Goal: Transaction & Acquisition: Register for event/course

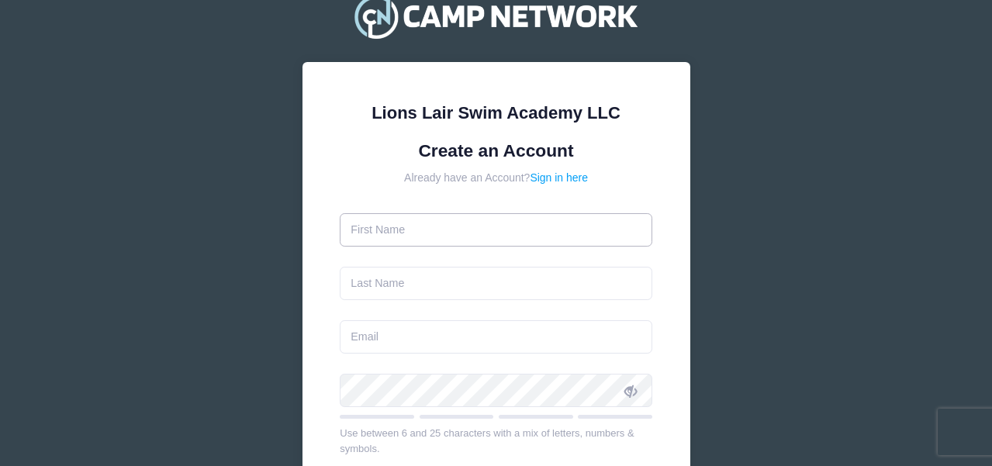
click at [411, 228] on input "text" at bounding box center [496, 229] width 313 height 33
type input "Clare"
type input "[PERSON_NAME]"
type input "clare.buckley.flack@gmail.com"
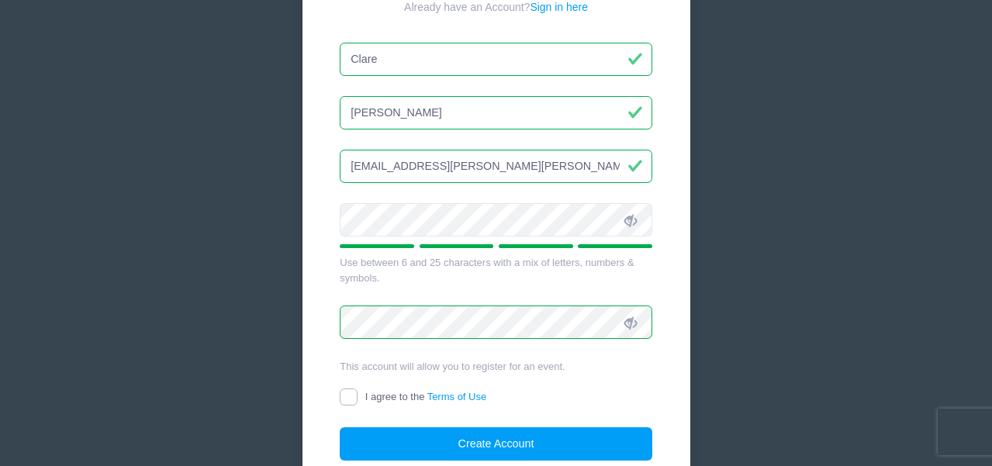
scroll to position [256, 0]
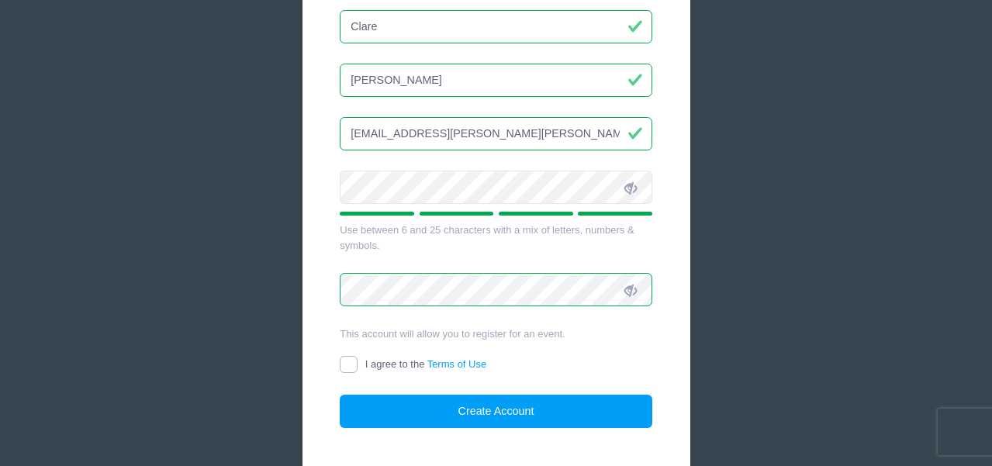
click at [344, 370] on input "I agree to the Terms of Use" at bounding box center [349, 365] width 18 height 18
checkbox input "true"
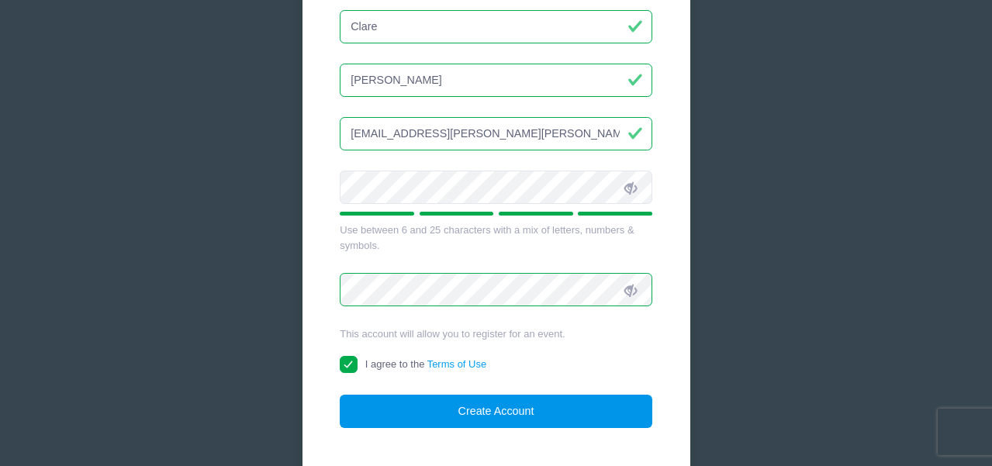
click at [492, 401] on button "Create Account" at bounding box center [496, 411] width 313 height 33
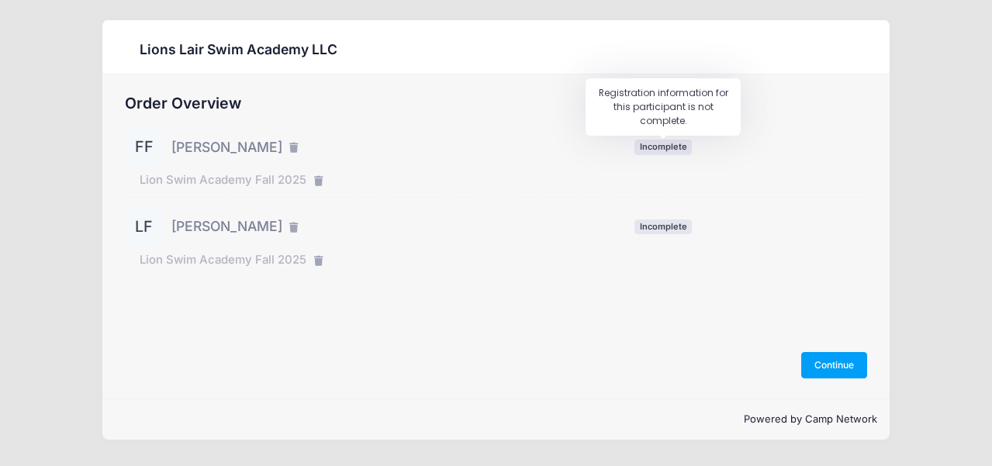
click at [664, 148] on span "Incomplete" at bounding box center [662, 147] width 57 height 15
click at [835, 365] on button "Continue" at bounding box center [834, 365] width 67 height 26
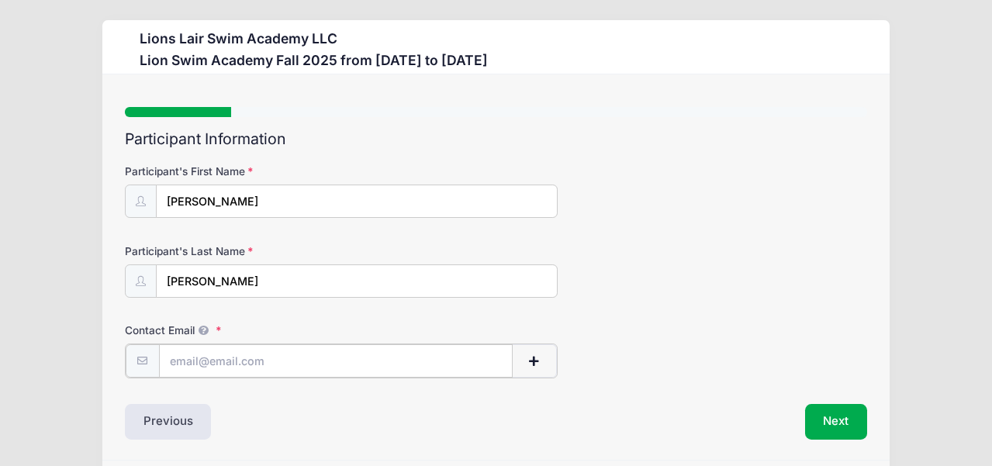
click at [282, 366] on input "Contact Email" at bounding box center [336, 360] width 354 height 33
type input "[EMAIL_ADDRESS][PERSON_NAME][PERSON_NAME][DOMAIN_NAME]"
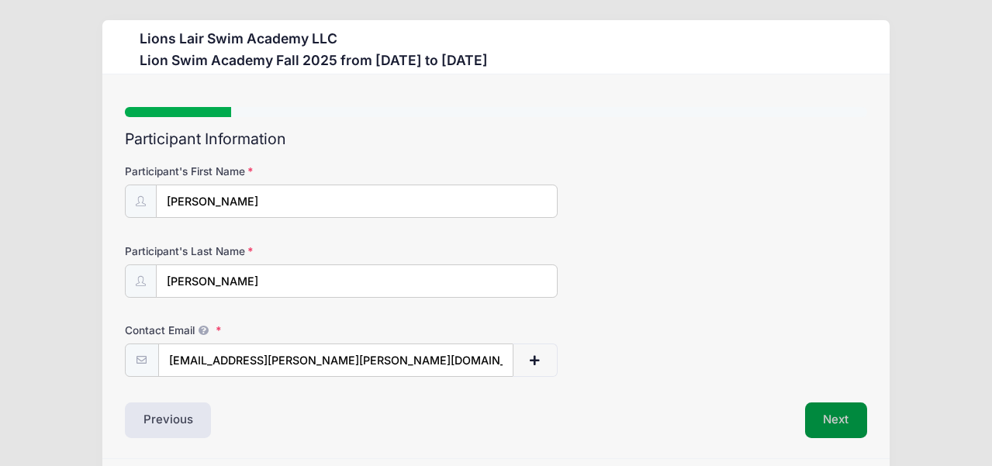
click at [847, 415] on button "Next" at bounding box center [836, 421] width 63 height 36
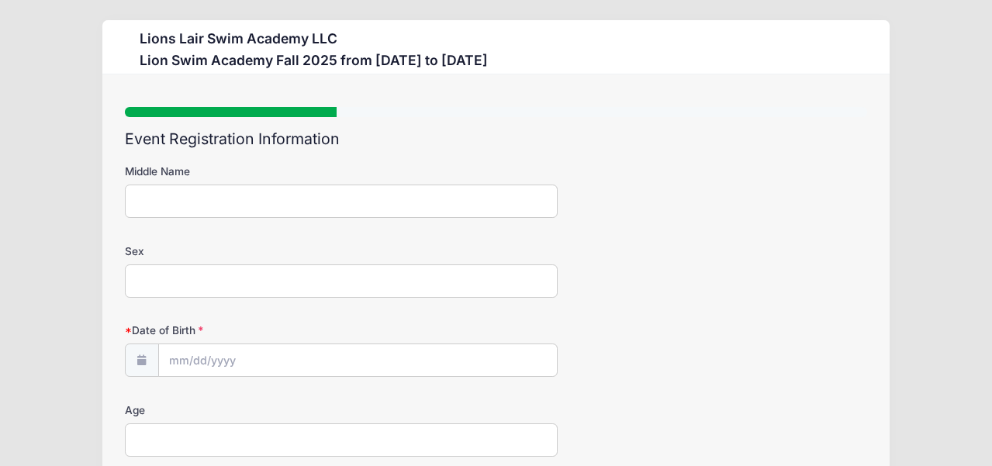
click at [215, 205] on input "Middle Name" at bounding box center [341, 201] width 433 height 33
type input "Hannah"
click at [156, 285] on input "Sex" at bounding box center [341, 280] width 433 height 33
type input "[DEMOGRAPHIC_DATA]"
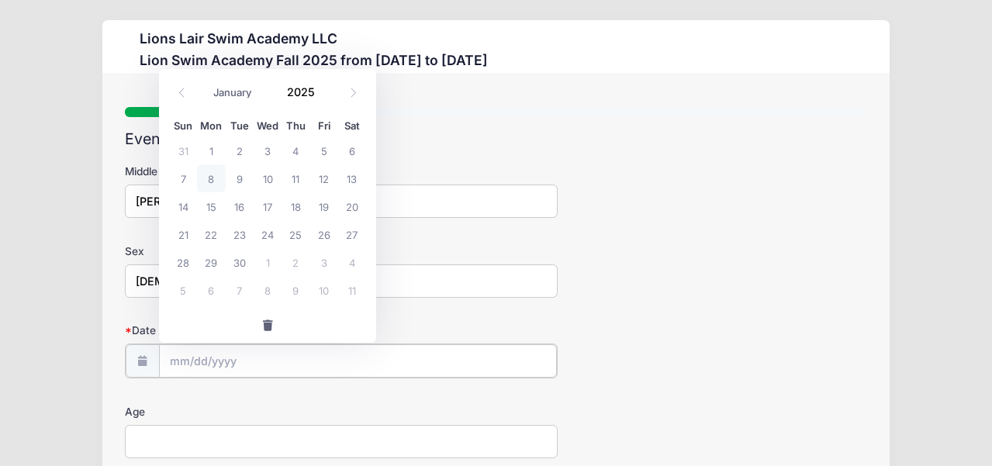
click at [185, 354] on input "Date of Birth" at bounding box center [358, 360] width 398 height 33
click at [321, 178] on span "12" at bounding box center [323, 178] width 28 height 28
type input "09/12/2025"
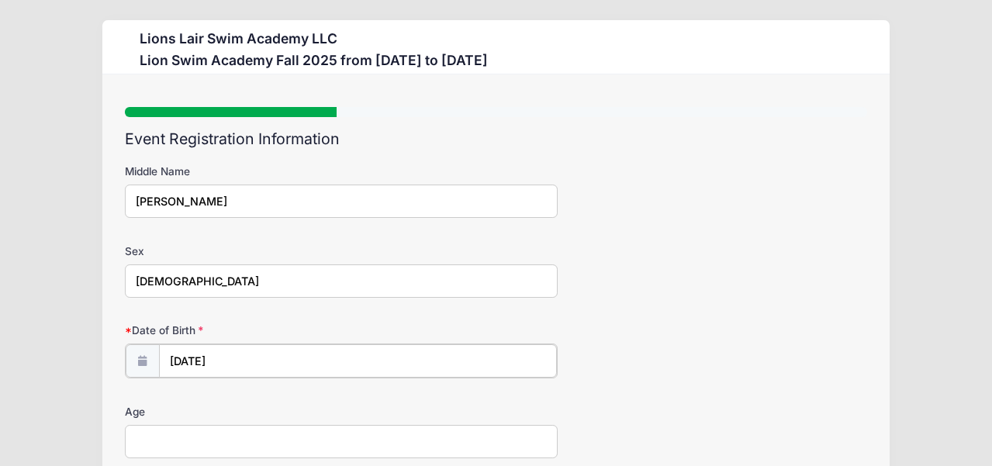
click at [240, 361] on input "09/12/2025" at bounding box center [358, 360] width 398 height 33
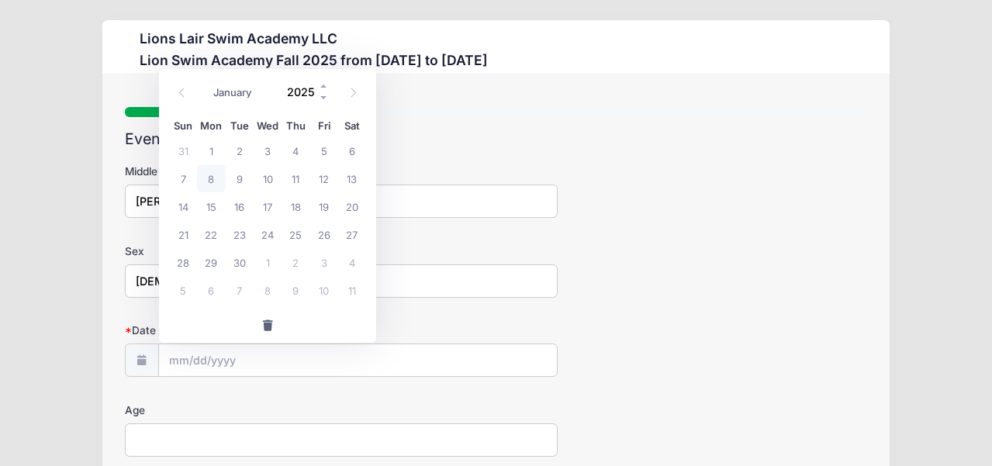
click at [299, 97] on input "2025" at bounding box center [304, 91] width 50 height 23
click at [322, 85] on span at bounding box center [324, 86] width 11 height 12
click at [304, 95] on input "2026" at bounding box center [304, 91] width 50 height 23
click at [323, 89] on span at bounding box center [324, 86] width 11 height 12
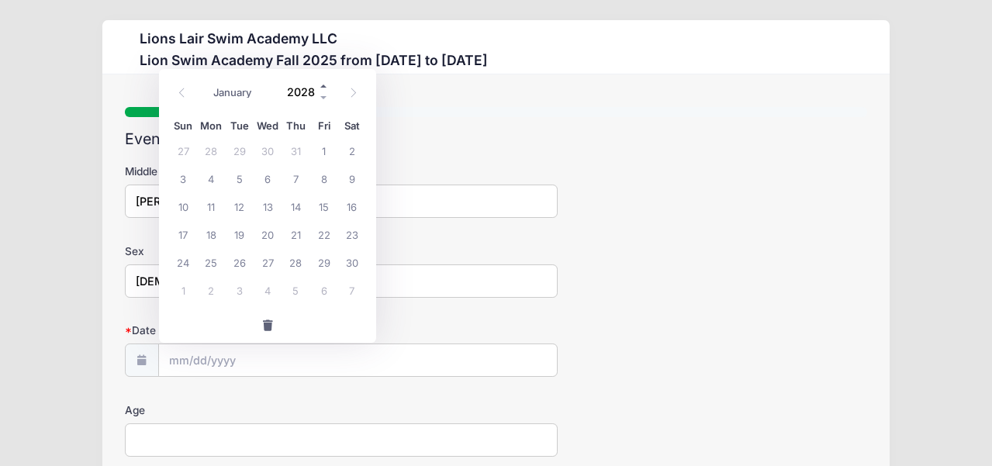
click at [323, 89] on span at bounding box center [324, 86] width 11 height 12
click at [324, 102] on span at bounding box center [324, 98] width 11 height 12
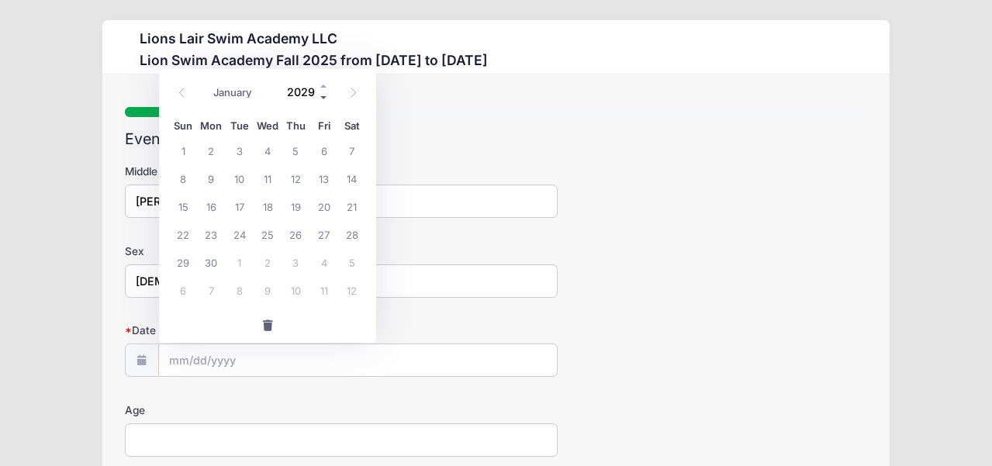
click at [324, 102] on span at bounding box center [324, 98] width 11 height 12
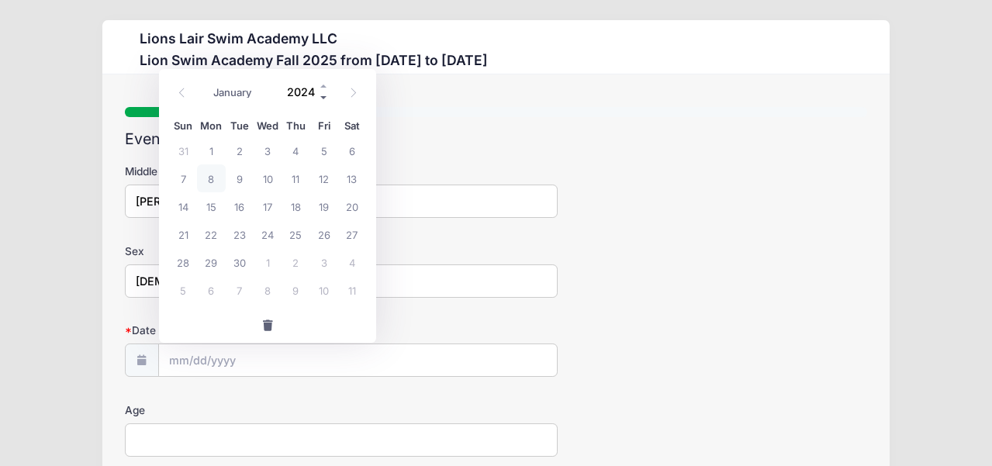
click at [324, 102] on span at bounding box center [324, 98] width 11 height 12
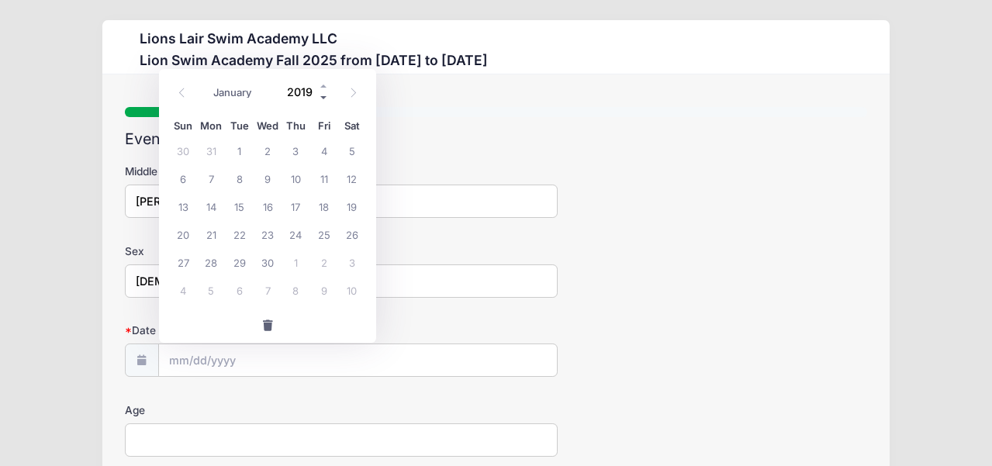
click at [324, 102] on span at bounding box center [324, 98] width 11 height 12
click at [327, 101] on span at bounding box center [324, 98] width 11 height 12
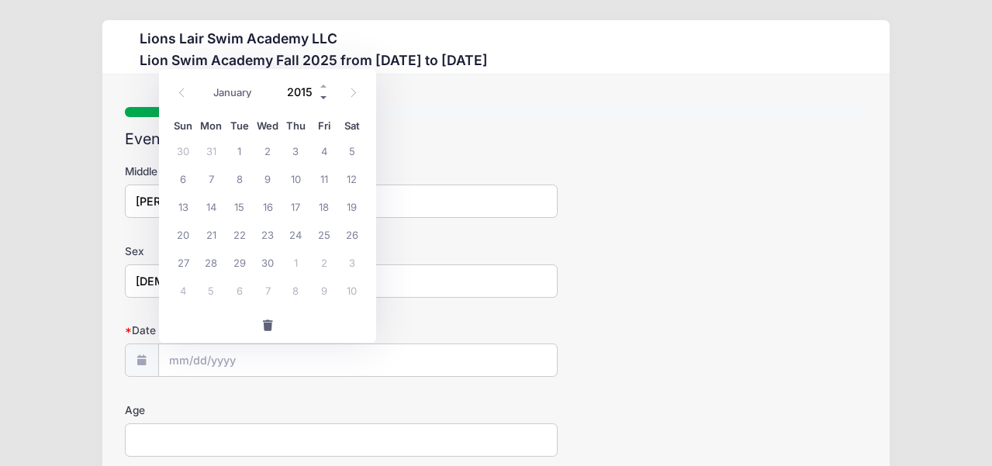
type input "2014"
click at [252, 92] on select "January February March April May June July August September October November De…" at bounding box center [240, 92] width 69 height 20
select select "11"
click at [309, 90] on input "2014" at bounding box center [304, 91] width 50 height 23
click at [322, 99] on span at bounding box center [324, 98] width 11 height 12
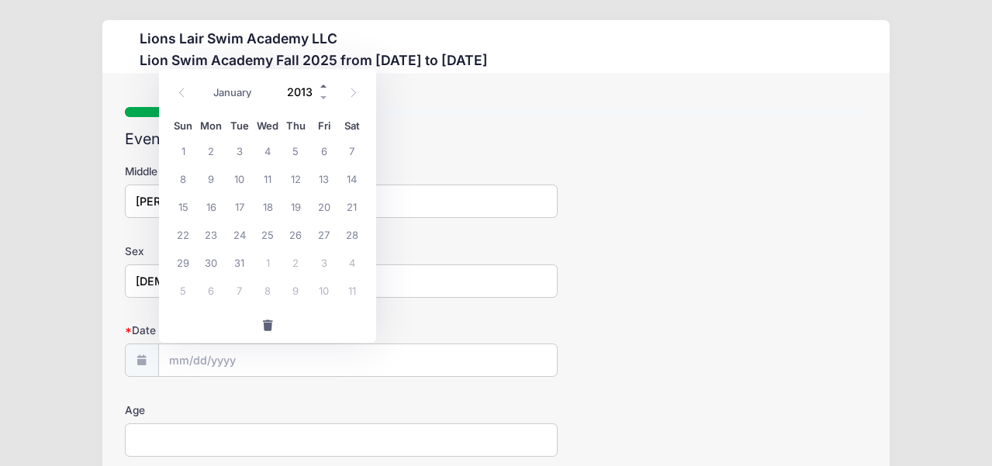
click at [323, 86] on span at bounding box center [324, 86] width 11 height 12
type input "2017"
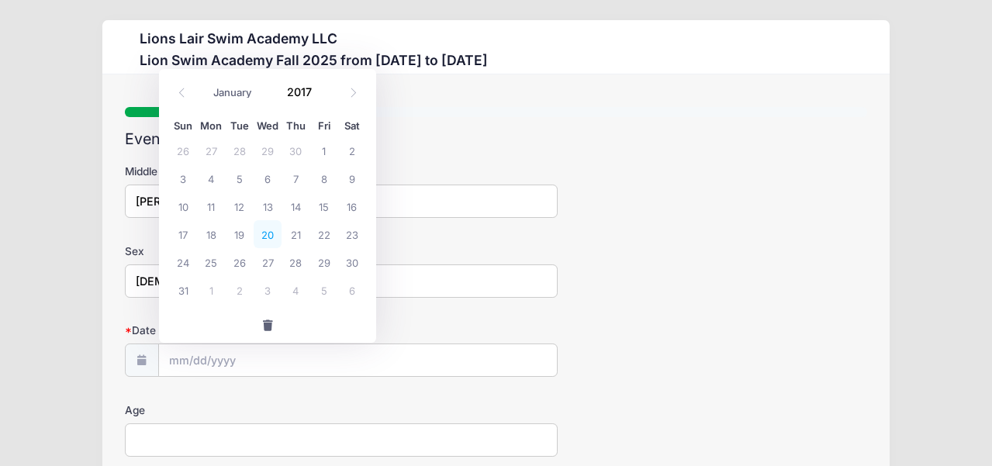
click at [275, 237] on span "20" at bounding box center [268, 234] width 28 height 28
type input "12/20/2017"
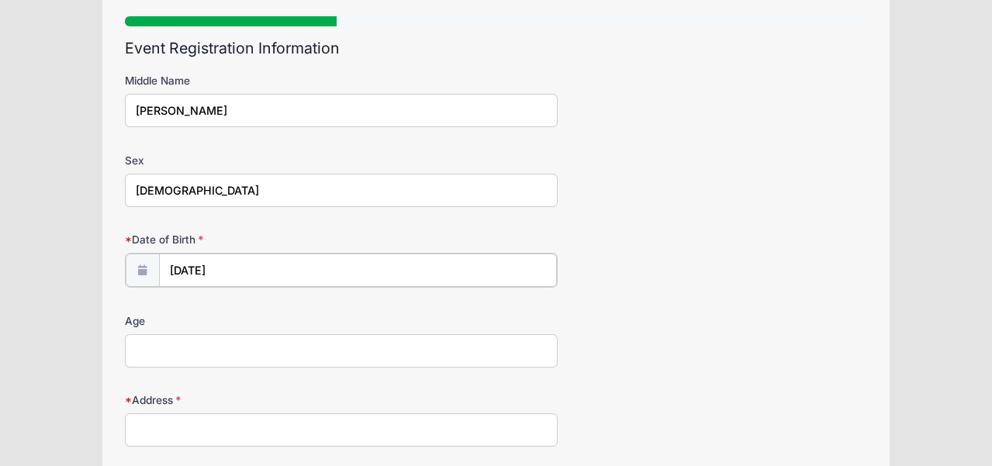
scroll to position [101, 0]
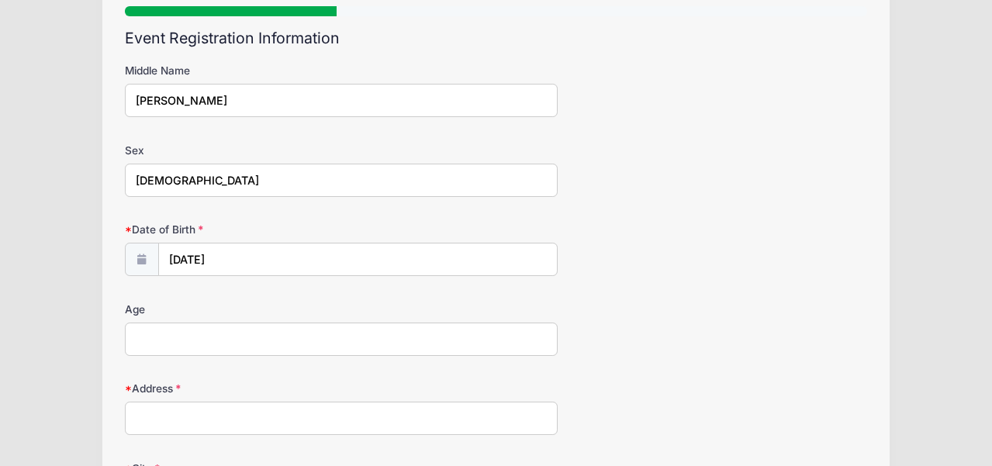
click at [213, 343] on input "Age" at bounding box center [341, 339] width 433 height 33
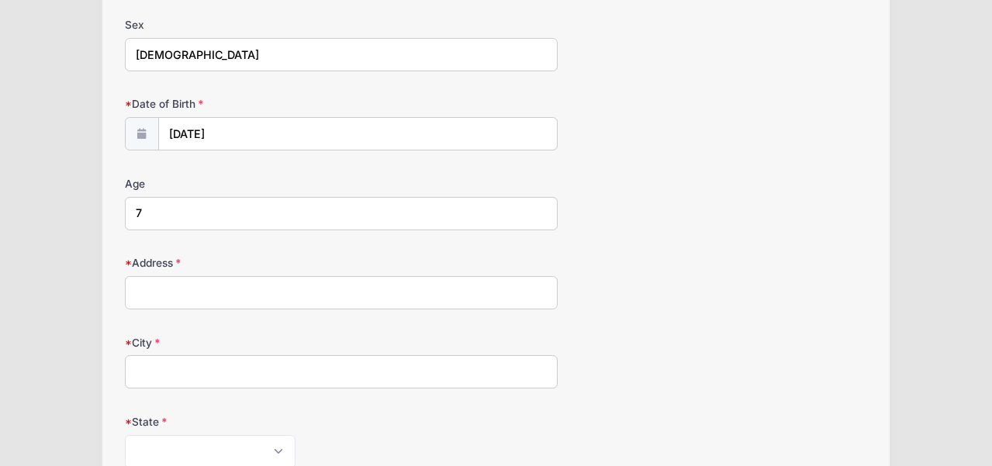
scroll to position [263, 0]
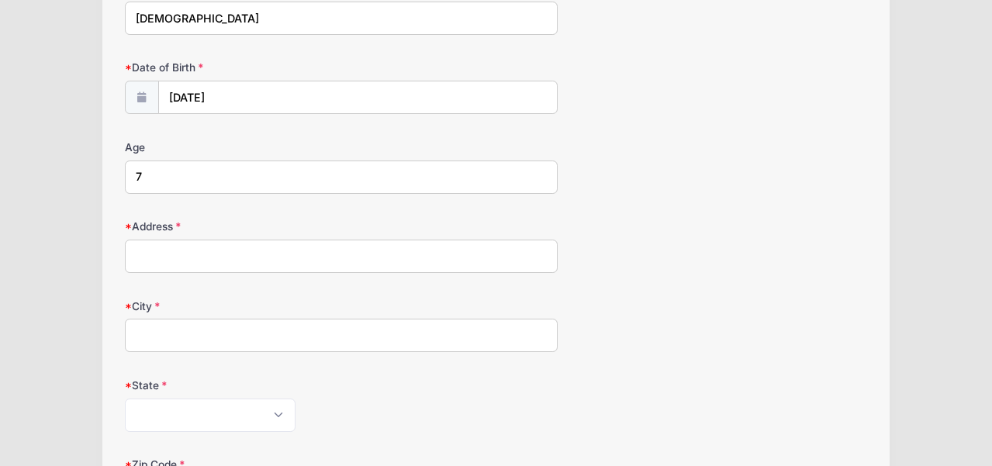
type input "7"
click at [202, 270] on input "Address" at bounding box center [341, 256] width 433 height 33
type input "178 Bennett Ave, Apt 2N"
type input "New York"
select select "NY"
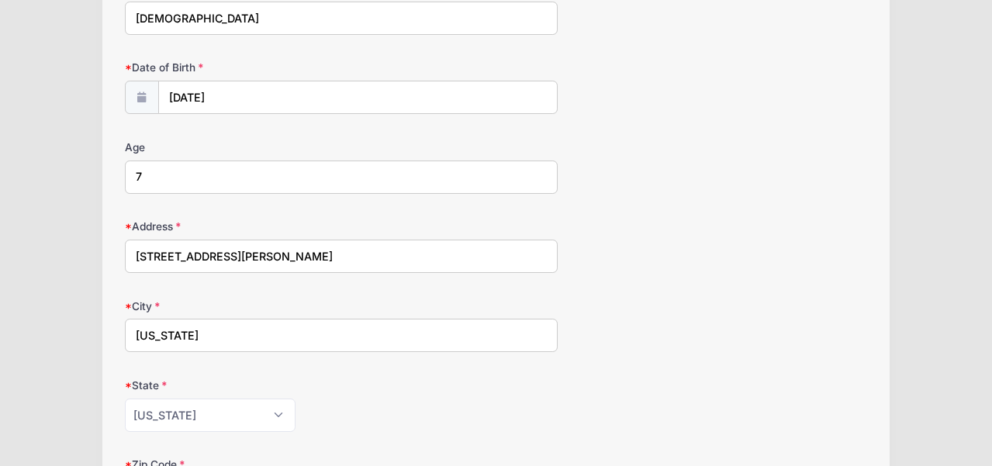
type input "10040"
drag, startPoint x: 249, startPoint y: 257, endPoint x: 233, endPoint y: 258, distance: 16.3
click at [233, 258] on input "178 Bennett Ave, Apt 2N" at bounding box center [341, 256] width 433 height 33
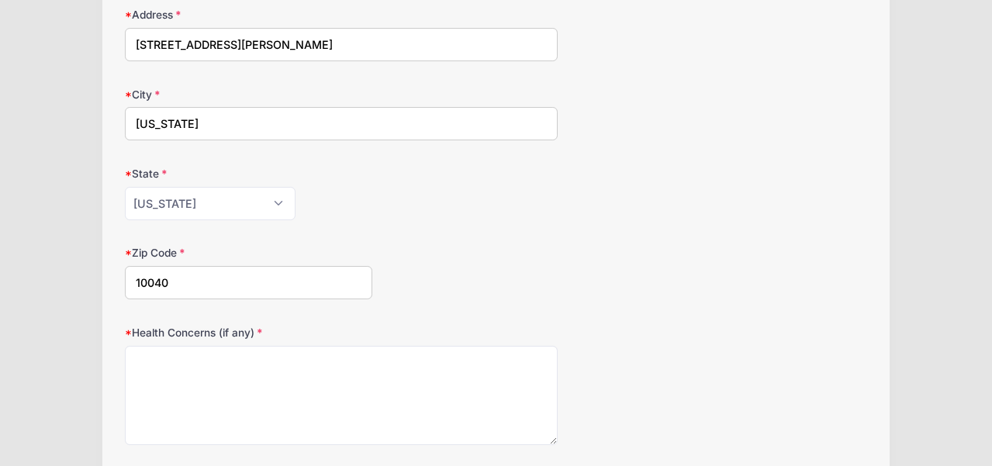
scroll to position [479, 0]
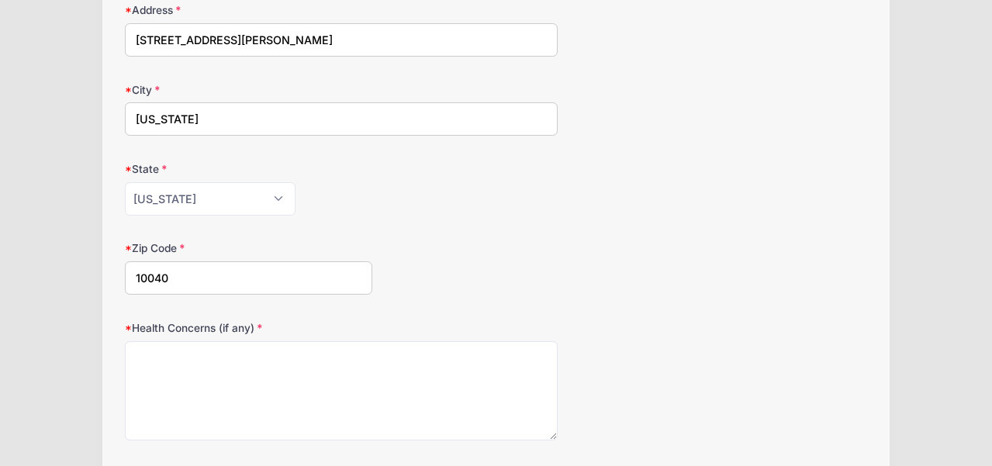
type input "178 Bennett Ave, STE 2N"
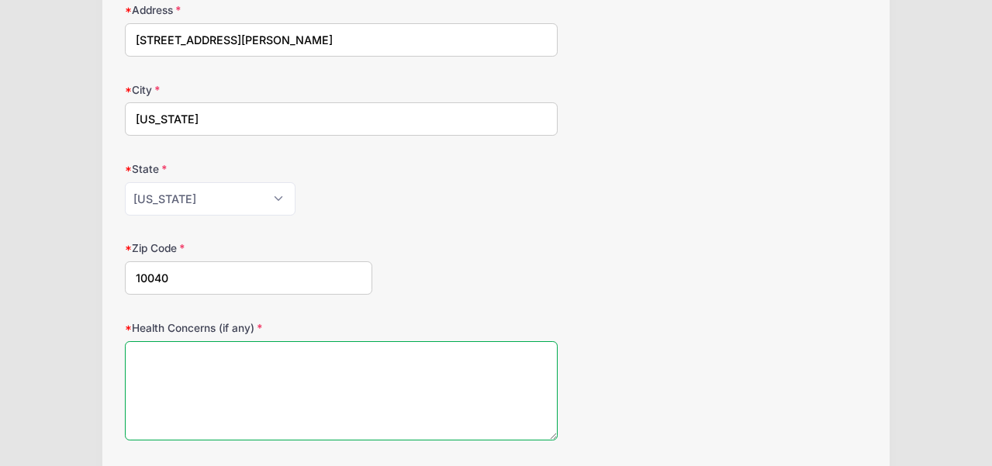
click at [208, 379] on textarea "Health Concerns (if any)" at bounding box center [341, 391] width 433 height 100
type textarea "F"
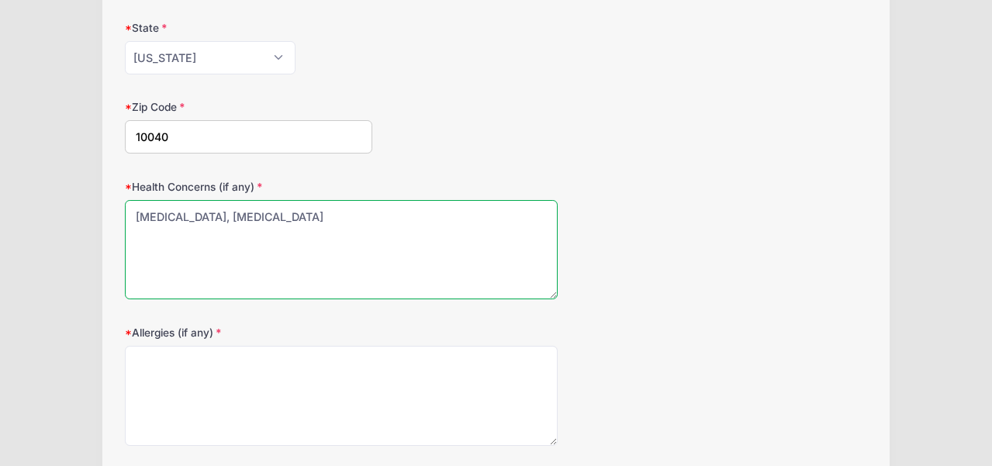
scroll to position [621, 0]
drag, startPoint x: 173, startPoint y: 213, endPoint x: 290, endPoint y: 217, distance: 117.2
click at [290, 217] on textarea "ADHD, gluten intolerance" at bounding box center [341, 249] width 433 height 100
type textarea "ADHD"
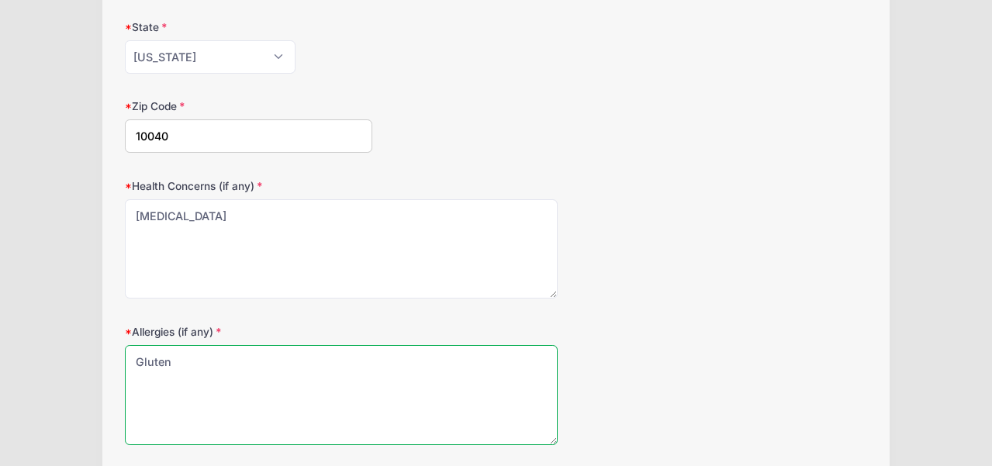
type textarea "Gluten"
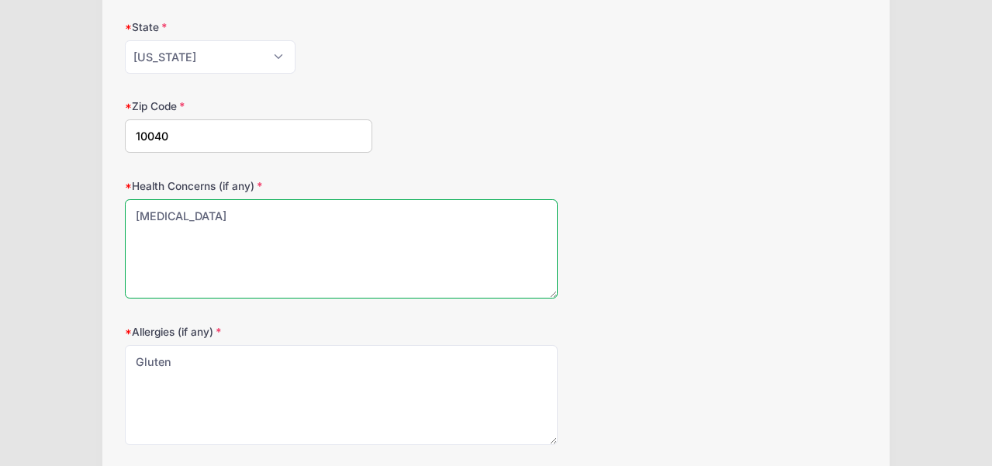
click at [179, 219] on textarea "ADHD" at bounding box center [341, 249] width 433 height 100
click at [189, 219] on textarea "ADHD Mild dilation of aortic root (cleared for all activity)" at bounding box center [341, 249] width 433 height 100
click at [210, 264] on textarea "ADHD Mild dilation of aortic root (cleared for all activity)" at bounding box center [341, 249] width 433 height 100
click at [206, 216] on textarea "ADHD Mild dilation of aortic root (cleared for all activity)" at bounding box center [341, 249] width 433 height 100
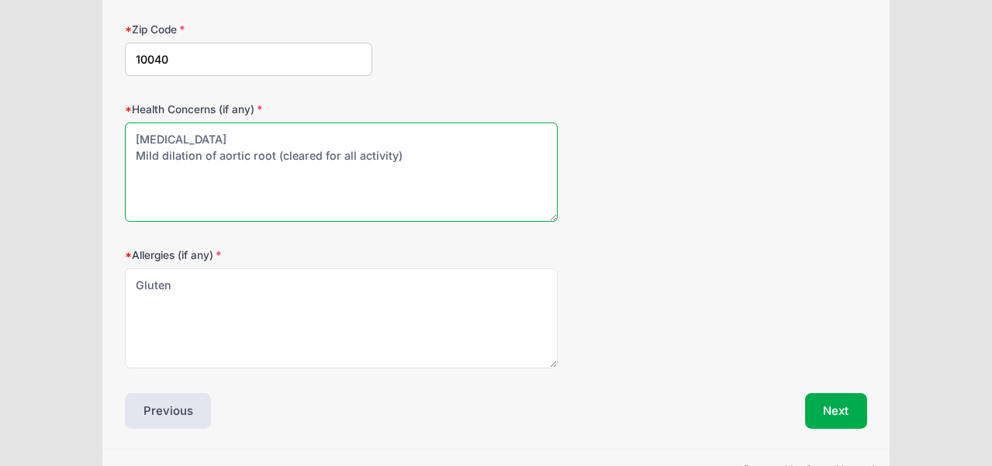
scroll to position [700, 0]
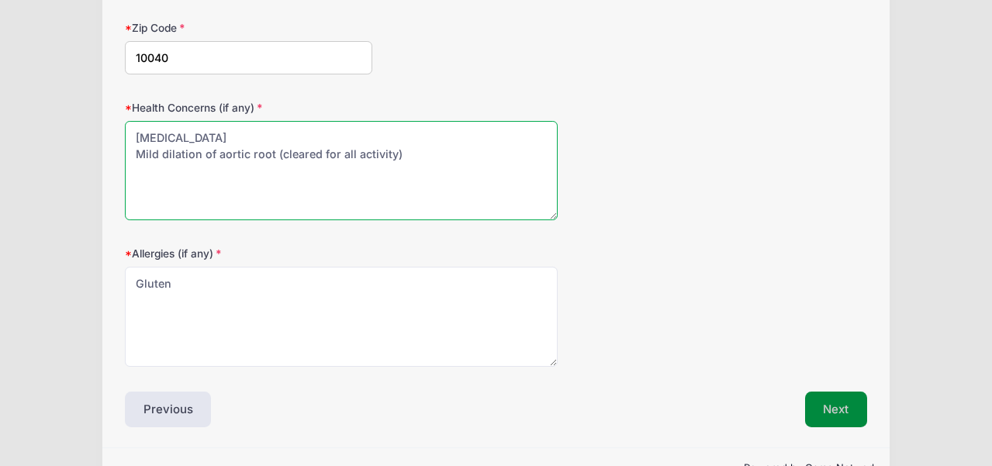
type textarea "ADHD Mild dilation of aortic root (cleared for all activity)"
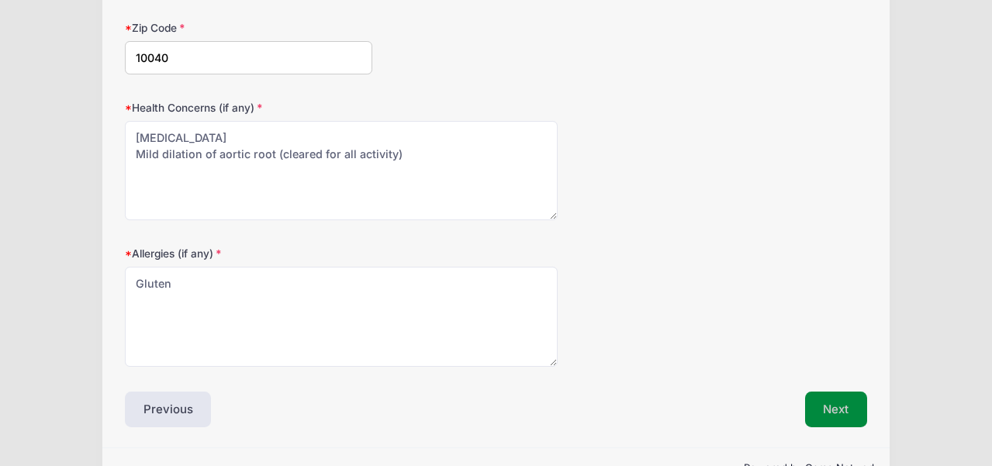
click at [847, 413] on button "Next" at bounding box center [836, 410] width 63 height 36
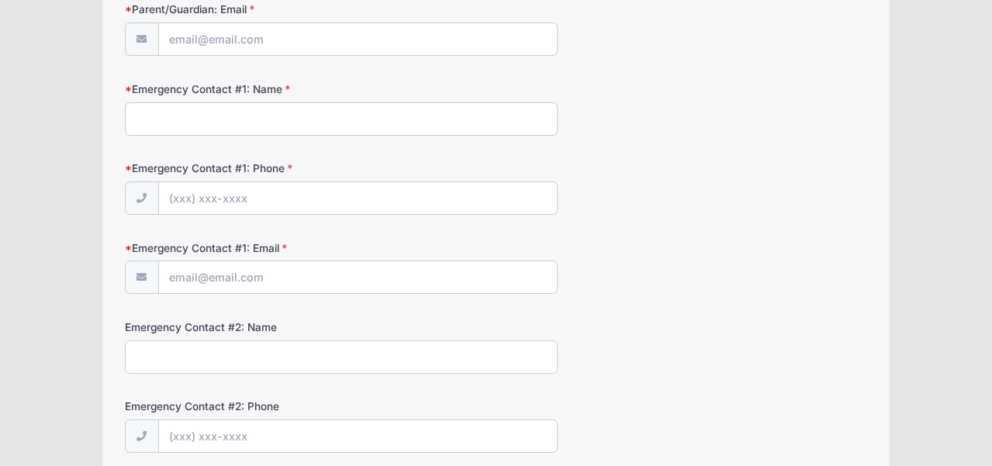
scroll to position [0, 0]
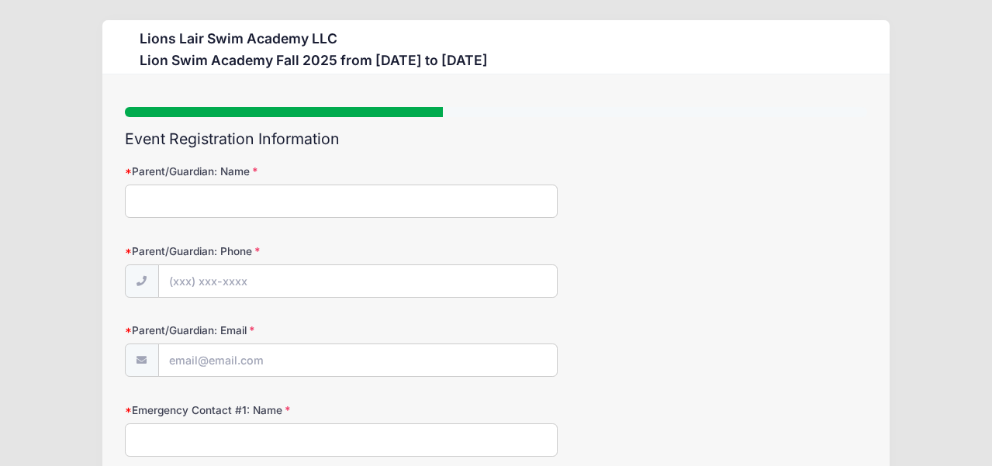
click at [206, 196] on input "Parent/Guardian: Name" at bounding box center [341, 201] width 433 height 33
type input "Clare Buckley Flack"
click at [268, 291] on input "Parent/Guardian: Phone" at bounding box center [358, 281] width 398 height 33
type input "(646) 334-1538"
click at [230, 371] on input "Parent/Guardian: Email" at bounding box center [358, 360] width 398 height 33
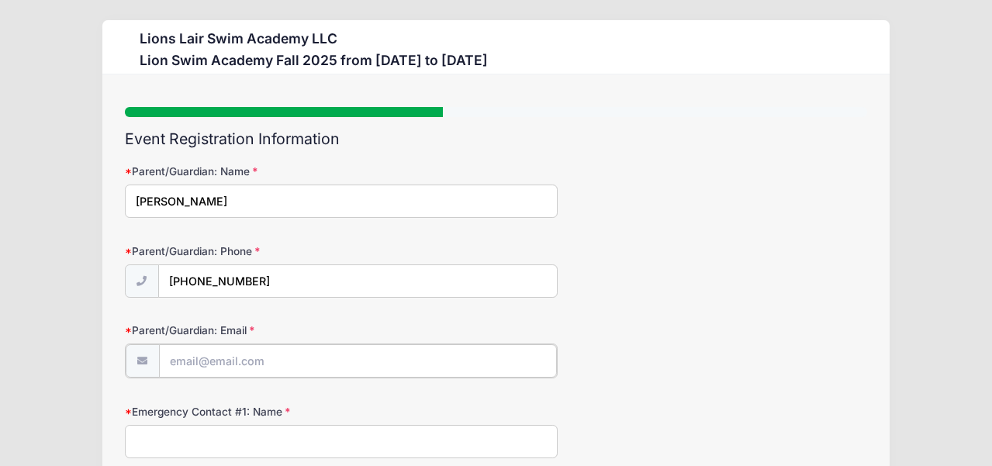
type input "[EMAIL_ADDRESS][PERSON_NAME][PERSON_NAME][DOMAIN_NAME]"
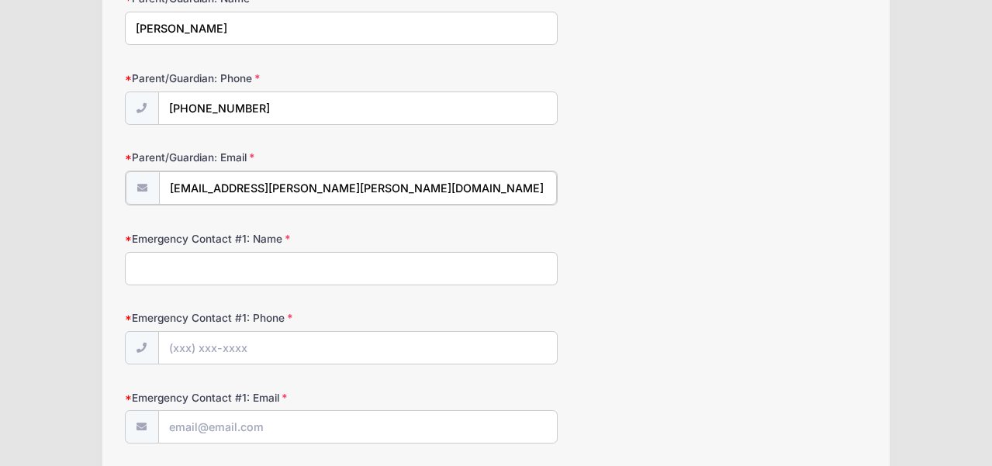
scroll to position [171, 0]
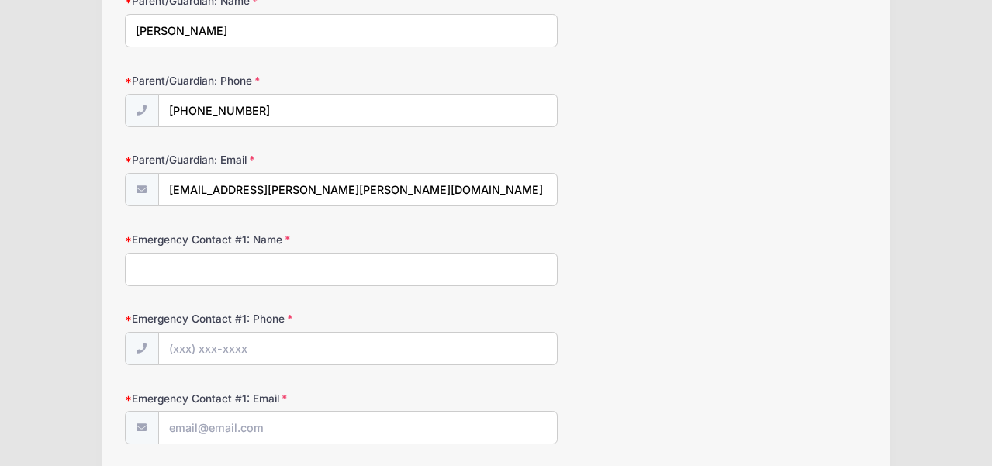
click at [242, 276] on input "Emergency Contact #1: Name" at bounding box center [341, 269] width 433 height 33
type input "John Flack"
click at [217, 346] on input "Emergency Contact #1: Phone" at bounding box center [358, 349] width 398 height 33
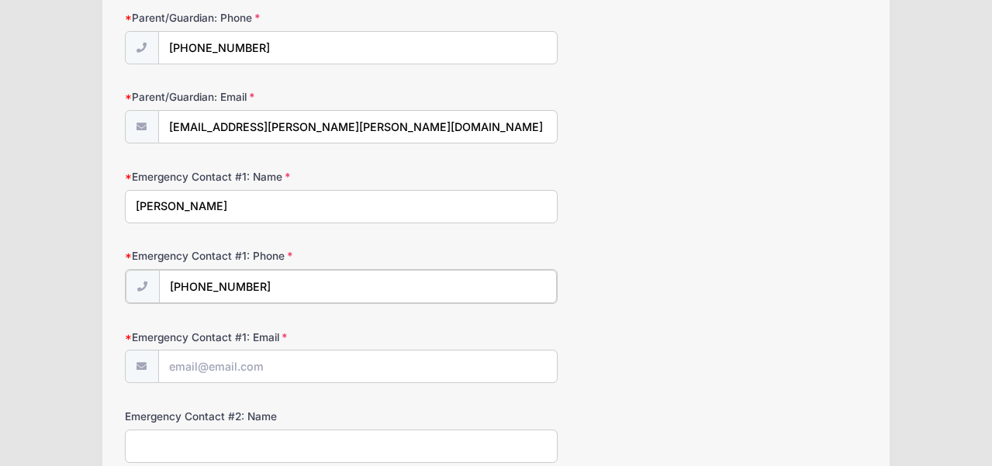
scroll to position [257, 0]
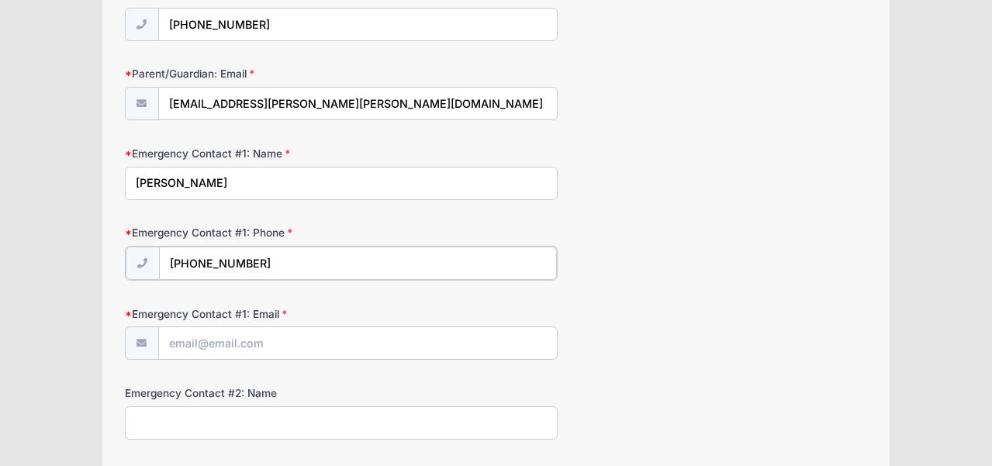
type input "(516) 353-1121"
click at [206, 347] on input "Emergency Contact #1: Email" at bounding box center [358, 342] width 398 height 33
type input "jzflack@gmail.com"
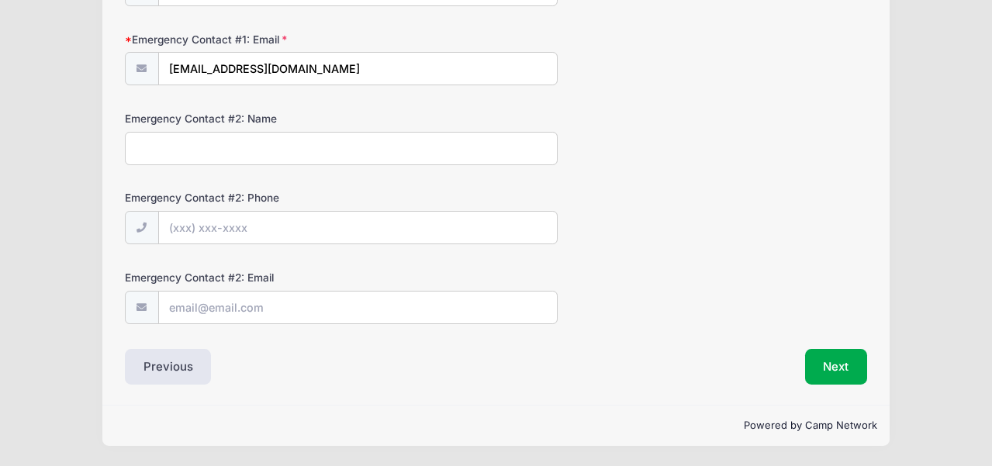
scroll to position [530, 0]
click at [258, 154] on input "Emergency Contact #2: Name" at bounding box center [341, 148] width 433 height 33
click at [185, 144] on input "Aaron Slodounik" at bounding box center [341, 148] width 433 height 33
type input "Aaron Slodounik"
click at [221, 239] on input "Emergency Contact #2: Phone" at bounding box center [358, 228] width 398 height 33
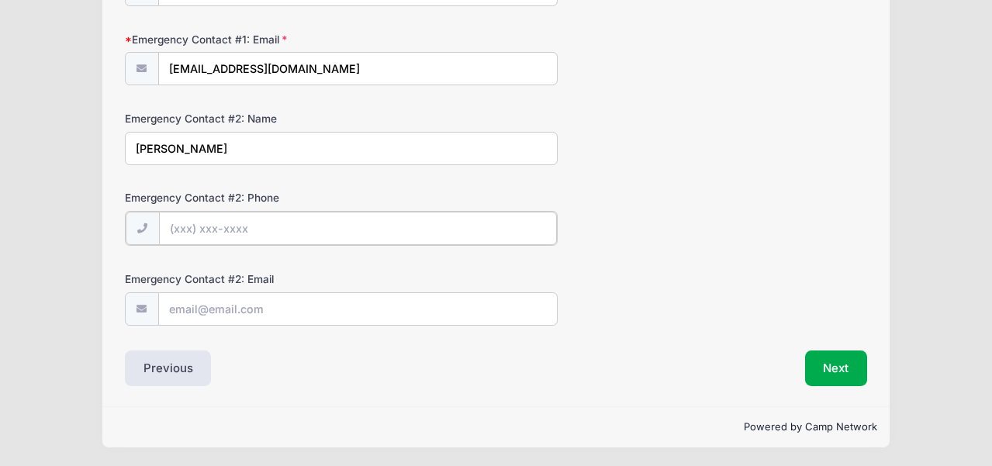
click at [209, 216] on input "Emergency Contact #2: Phone" at bounding box center [358, 228] width 398 height 33
type input "(4"
type input "(347) 249-9383"
drag, startPoint x: 171, startPoint y: 148, endPoint x: 224, endPoint y: 147, distance: 53.5
click at [224, 147] on input "Aaron Slodounik" at bounding box center [341, 148] width 433 height 33
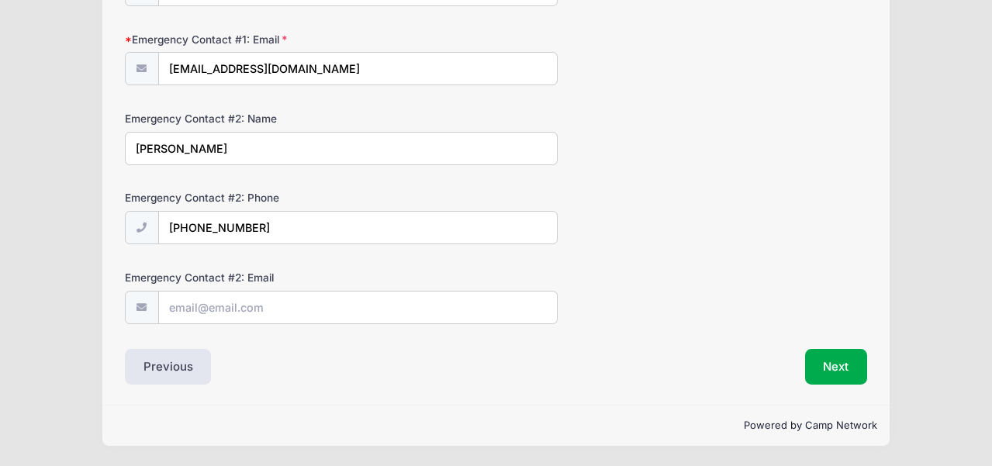
click at [222, 299] on input "Emergency Contact #2: Email" at bounding box center [358, 308] width 398 height 33
paste input "Slodounik"
click at [179, 308] on input "Slodounik" at bounding box center [358, 308] width 398 height 33
click at [266, 308] on input "aslodounik" at bounding box center [358, 308] width 398 height 33
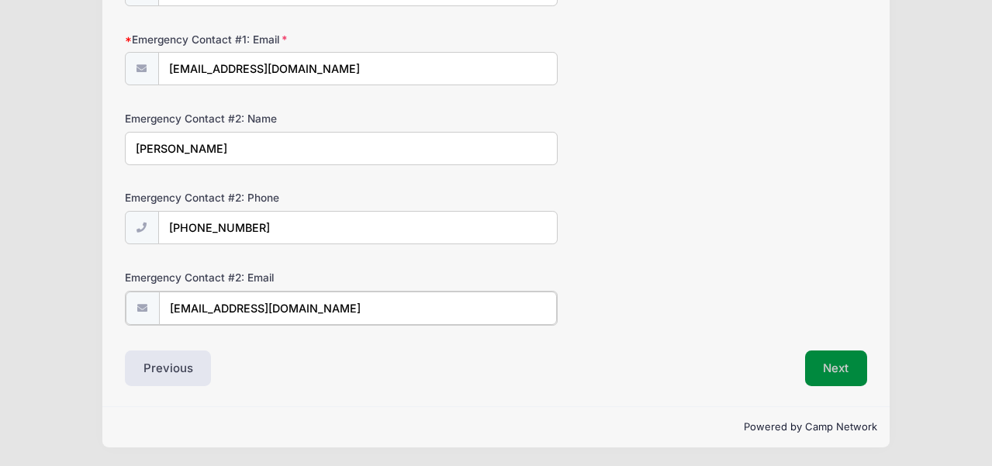
type input "aslodounik@hotmail.com"
click at [842, 365] on button "Next" at bounding box center [836, 367] width 63 height 36
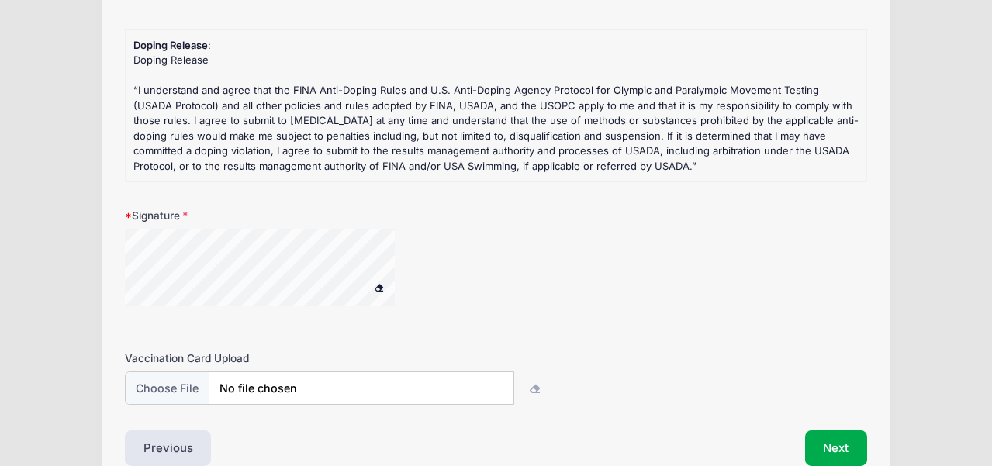
scroll to position [596, 0]
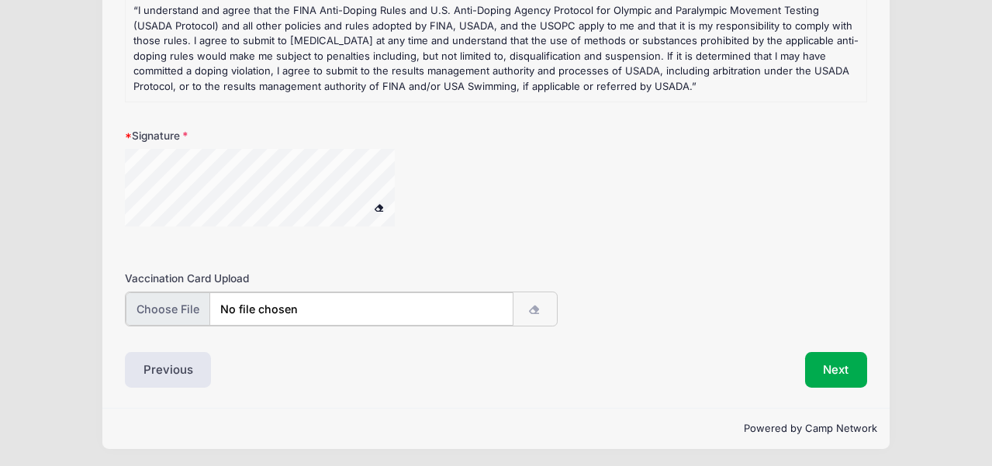
click at [300, 311] on input "file" at bounding box center [320, 308] width 388 height 33
click at [529, 315] on button "button" at bounding box center [535, 308] width 44 height 33
click at [249, 310] on input "file" at bounding box center [320, 308] width 388 height 33
type input "C:\fakepath\Frances Vaccination Card_Sep 25.pdf"
click at [845, 371] on button "Next" at bounding box center [836, 369] width 63 height 36
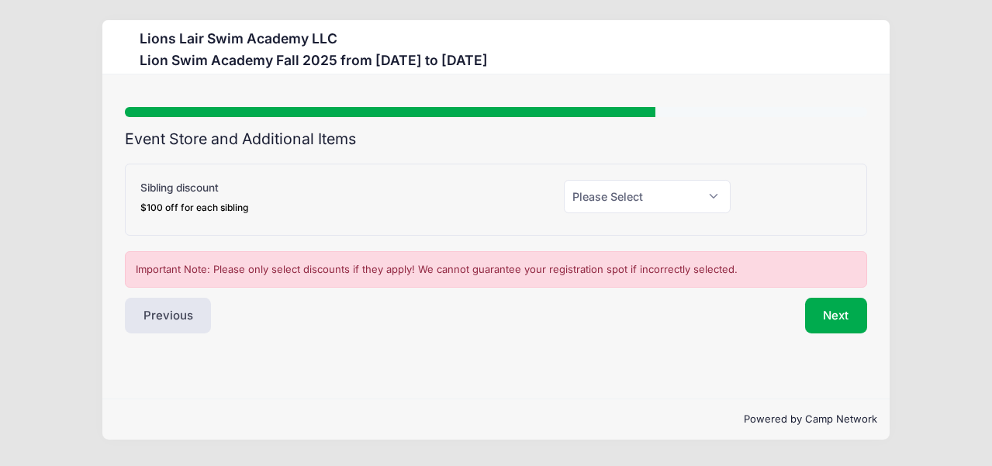
scroll to position [0, 0]
click at [630, 201] on select "Please Select Yes (-$100.00) No" at bounding box center [647, 196] width 166 height 33
select select "1"
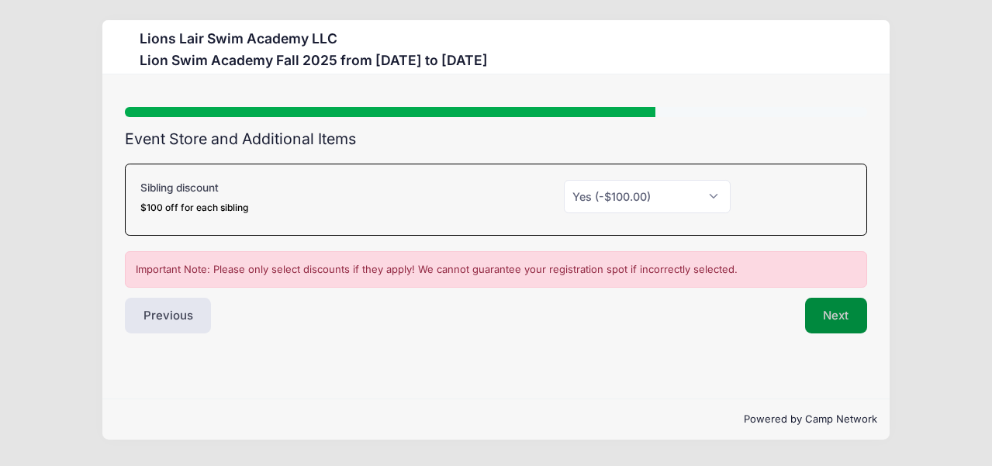
click at [829, 318] on button "Next" at bounding box center [836, 316] width 63 height 36
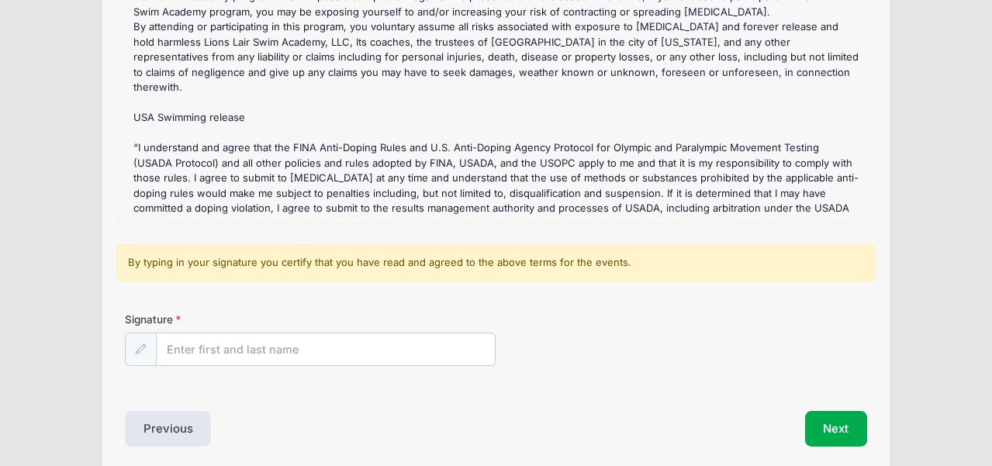
scroll to position [180, 0]
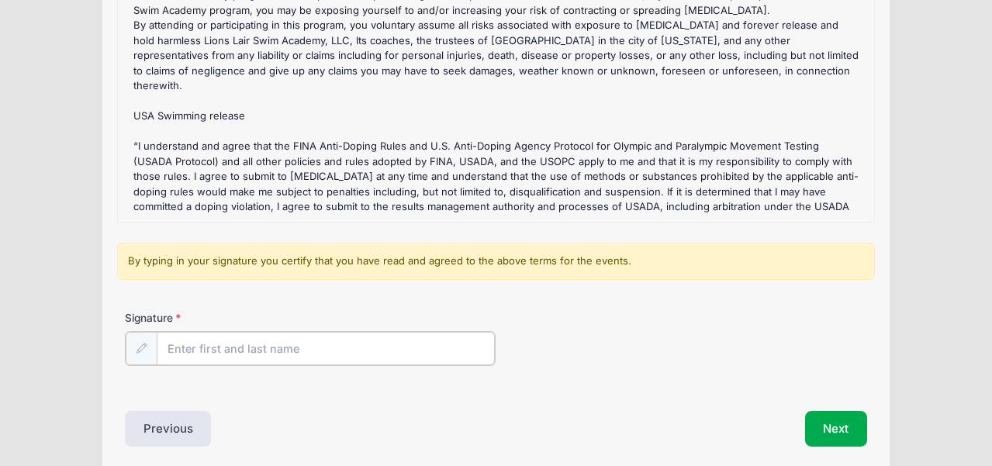
click at [200, 352] on input "Signature" at bounding box center [326, 348] width 339 height 33
type input "Clare Buckley Flack"
click at [818, 426] on button "Next" at bounding box center [836, 428] width 63 height 36
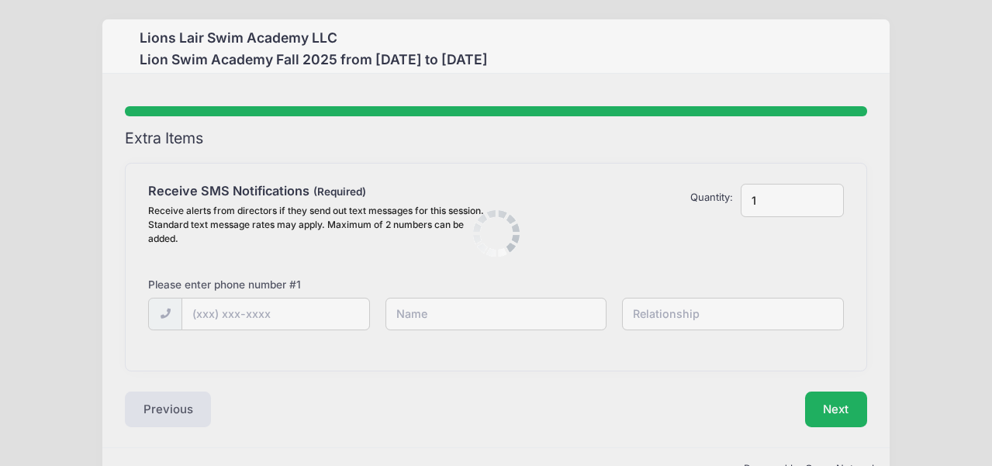
scroll to position [0, 0]
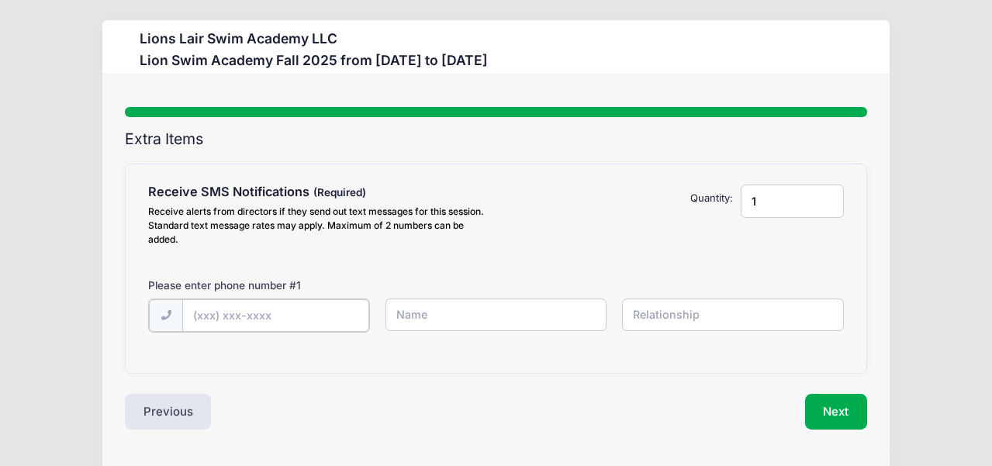
click at [236, 310] on input "text" at bounding box center [275, 315] width 187 height 33
type input "(646) 334-1538"
click at [455, 315] on input "text" at bounding box center [496, 315] width 222 height 33
type input "Clare Flack"
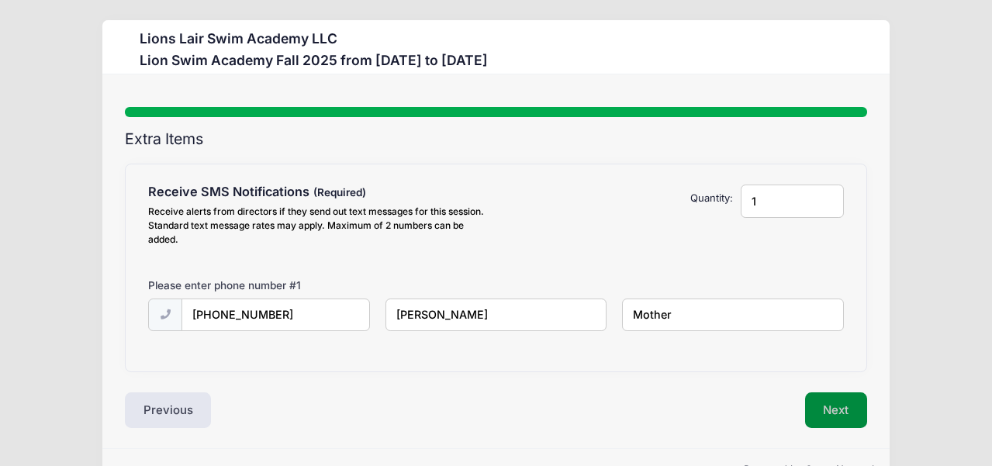
type input "Mother"
click at [838, 406] on button "Next" at bounding box center [836, 410] width 63 height 36
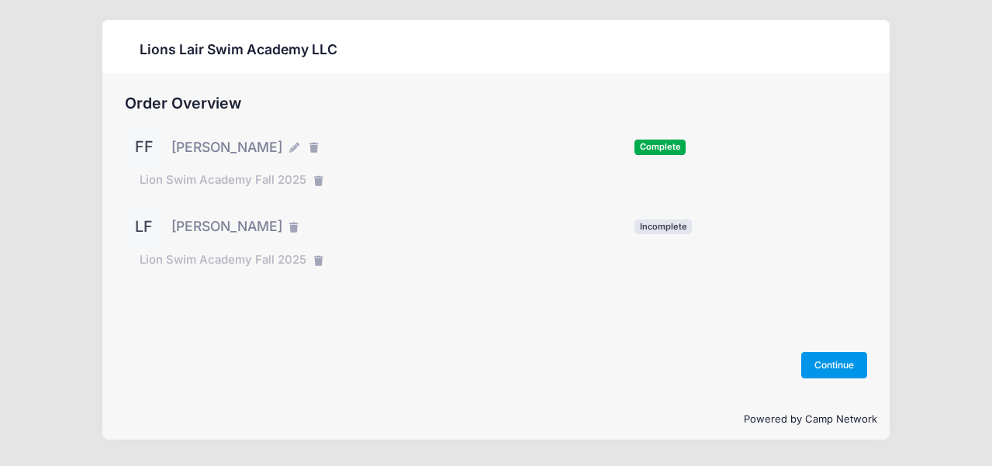
click at [834, 364] on button "Continue" at bounding box center [834, 365] width 67 height 26
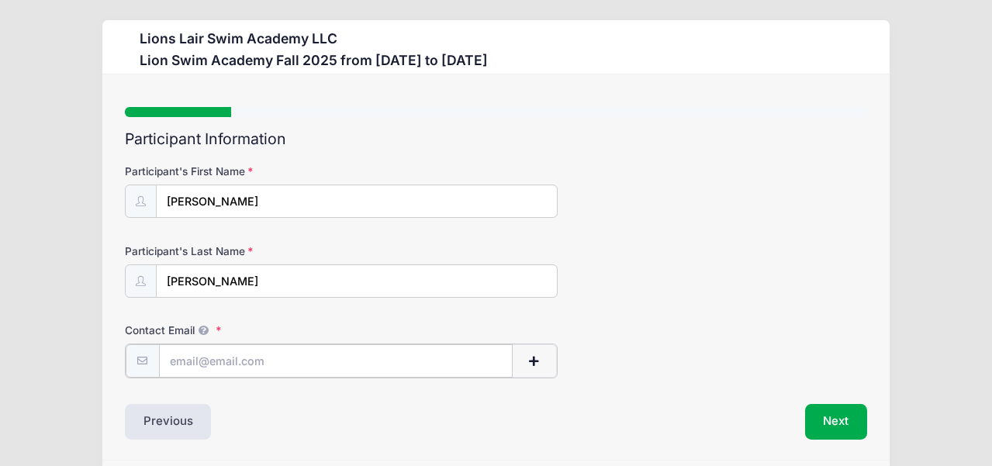
click at [338, 347] on input "Contact Email" at bounding box center [336, 360] width 354 height 33
type input "[EMAIL_ADDRESS][PERSON_NAME][PERSON_NAME][DOMAIN_NAME]"
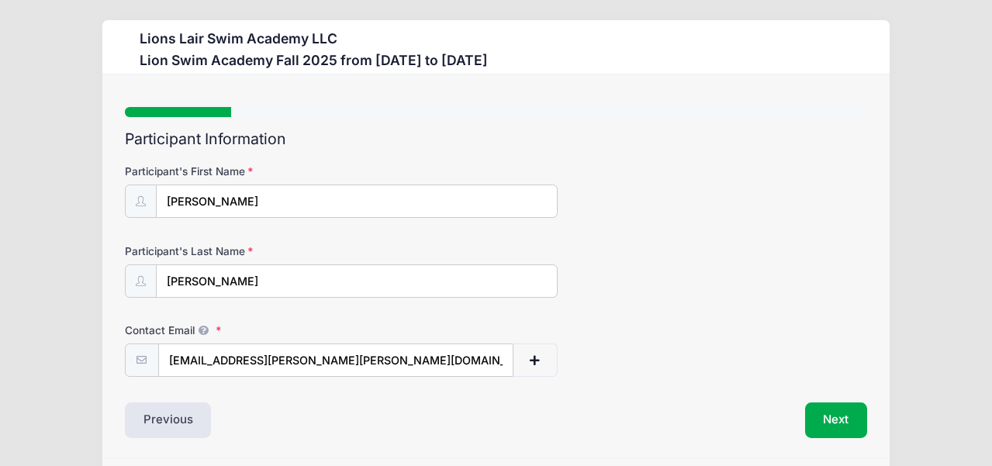
click at [821, 399] on div "Participant Information Participant's First Name Lucy Participant's Last Name F…" at bounding box center [496, 284] width 742 height 308
click at [826, 411] on button "Next" at bounding box center [836, 421] width 63 height 36
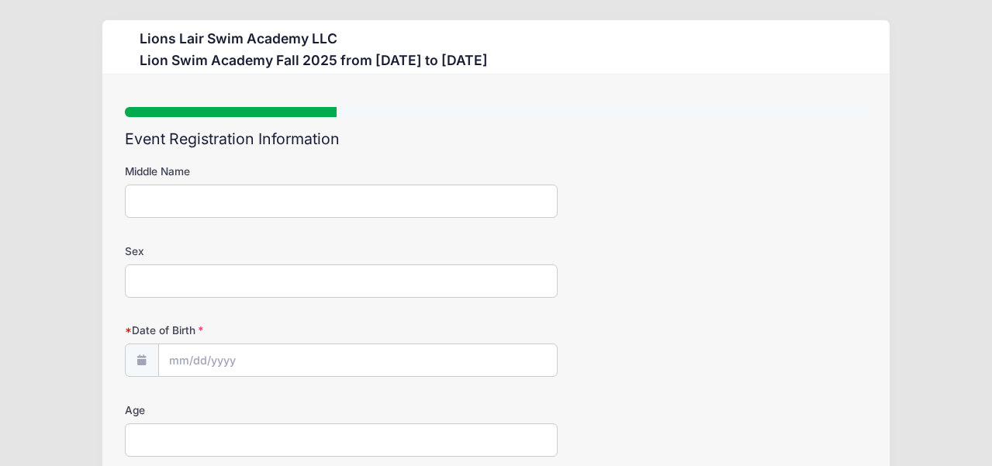
click at [181, 209] on input "Middle Name" at bounding box center [341, 201] width 433 height 33
type input "Miriam"
type input "Female"
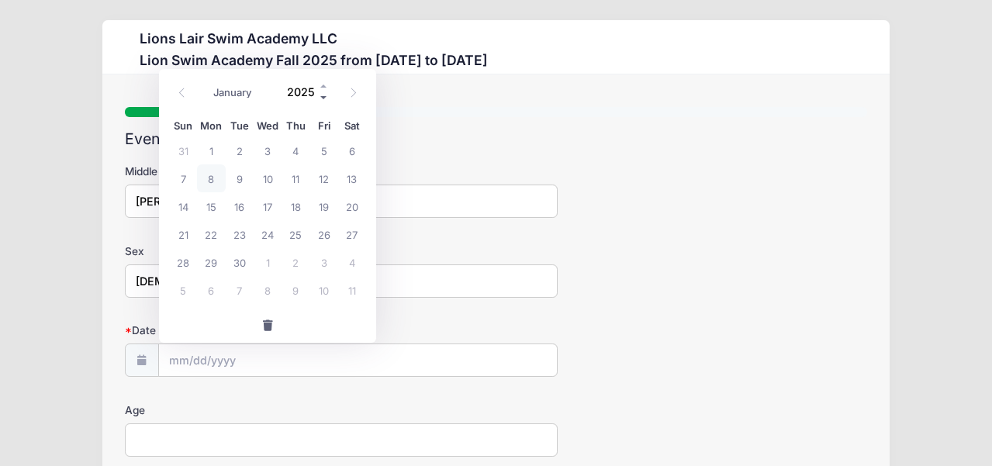
click at [320, 97] on span at bounding box center [324, 98] width 11 height 12
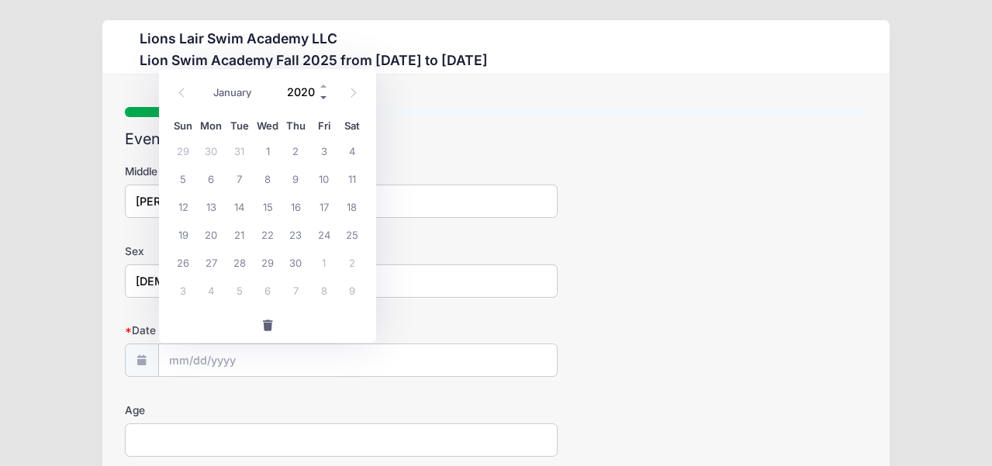
click at [320, 97] on span at bounding box center [324, 98] width 11 height 12
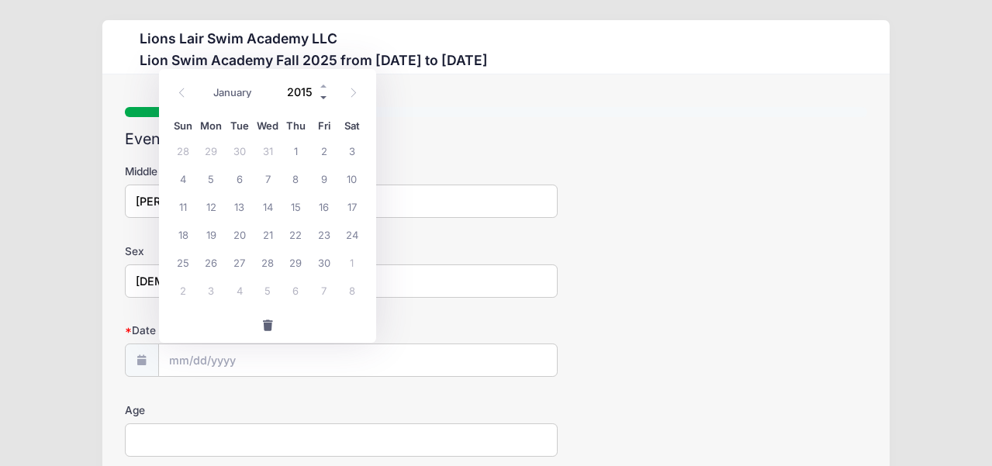
click at [320, 97] on span at bounding box center [324, 98] width 11 height 12
click at [323, 88] on span at bounding box center [324, 86] width 11 height 12
type input "2014"
click at [251, 99] on select "January February March April May June July August September October November De…" at bounding box center [240, 92] width 69 height 20
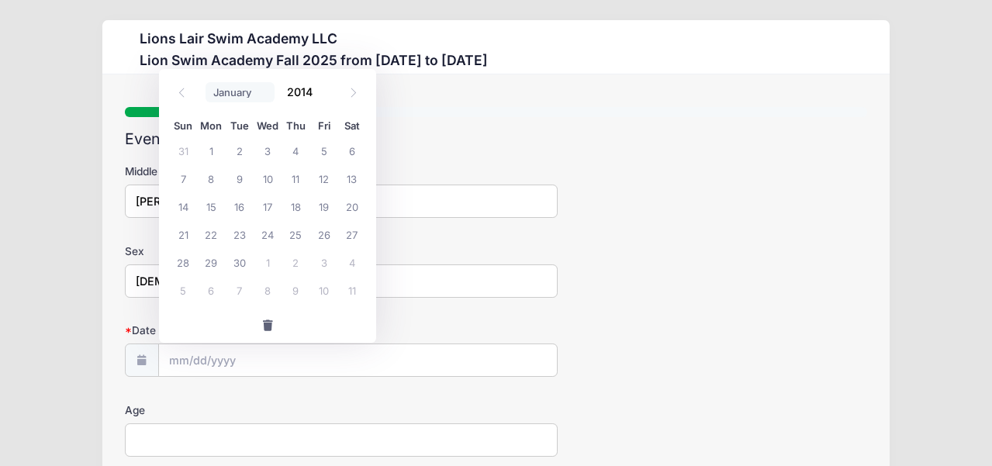
select select "11"
click at [240, 215] on span "16" at bounding box center [240, 206] width 28 height 28
type input "12/16/2014"
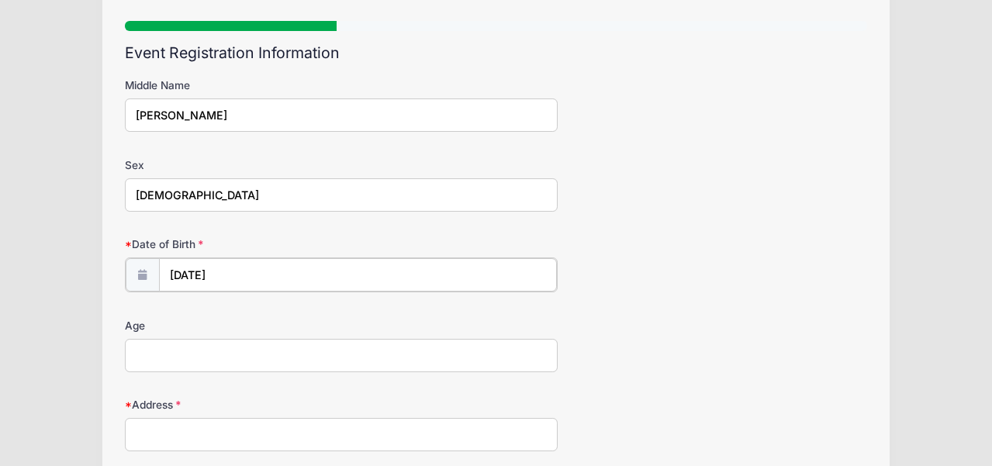
scroll to position [123, 0]
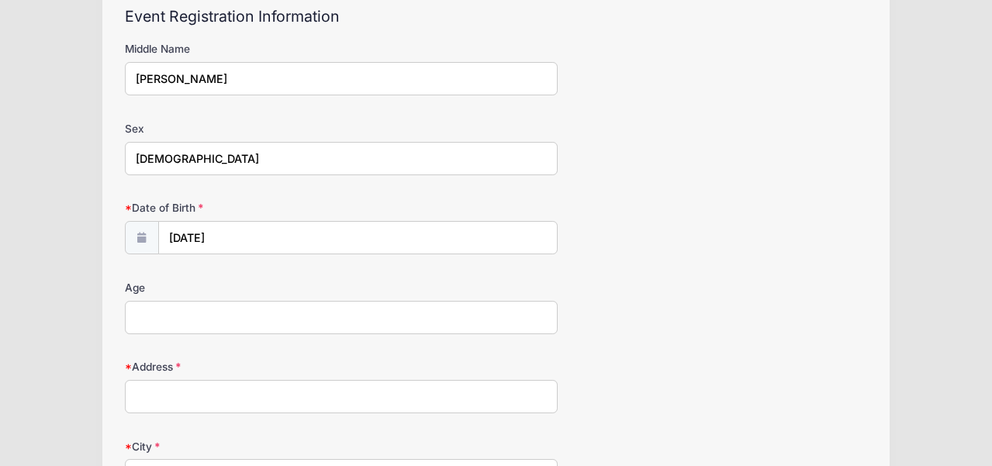
click at [224, 310] on input "Age" at bounding box center [341, 317] width 433 height 33
type input "10"
type input "178 Bennett Ave, Apt 2N"
type input "New York"
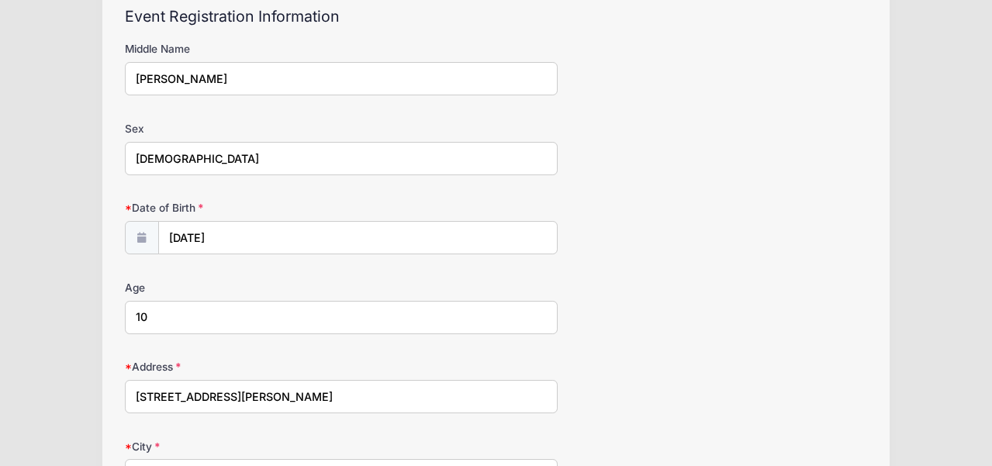
select select "NY"
type input "10040"
drag, startPoint x: 246, startPoint y: 392, endPoint x: 229, endPoint y: 396, distance: 17.3
click at [230, 395] on input "178 Bennett Ave, Apt 2N" at bounding box center [341, 396] width 433 height 33
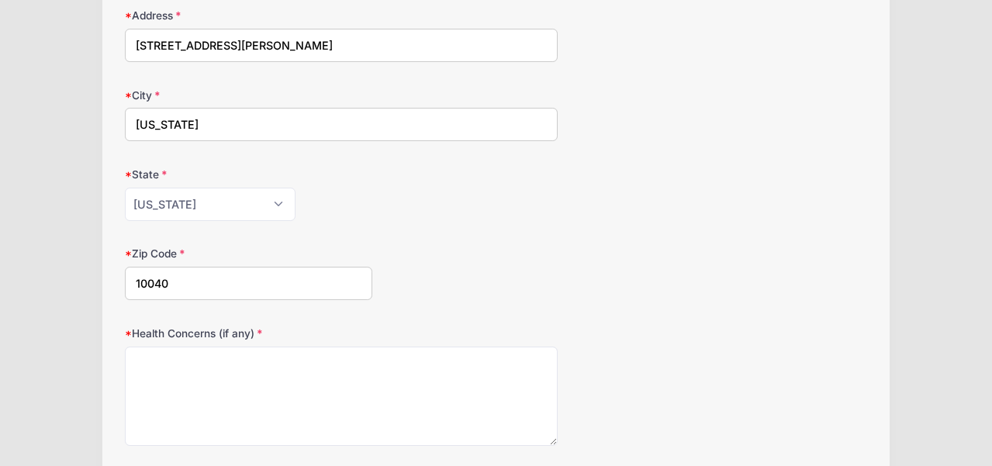
scroll to position [561, 0]
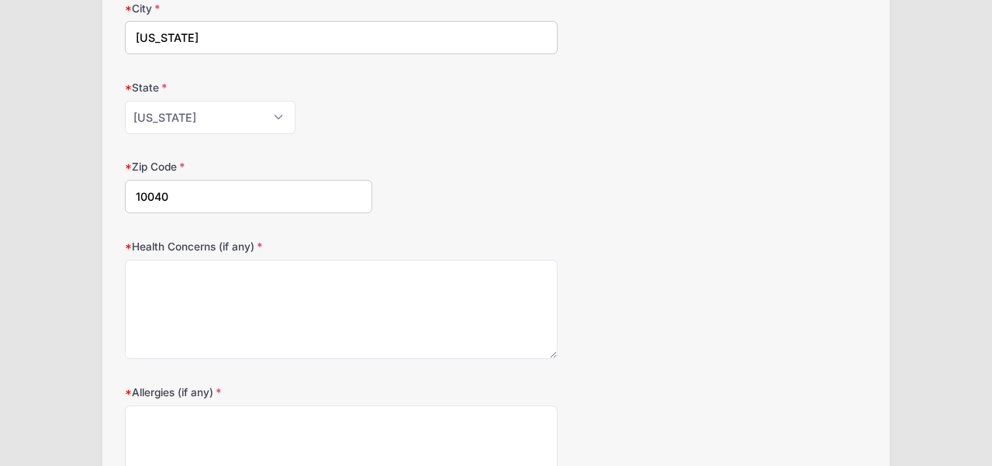
type input "178 Bennett Ave, STE 2N"
click at [213, 258] on div "Health Concerns (if any)" at bounding box center [496, 299] width 742 height 121
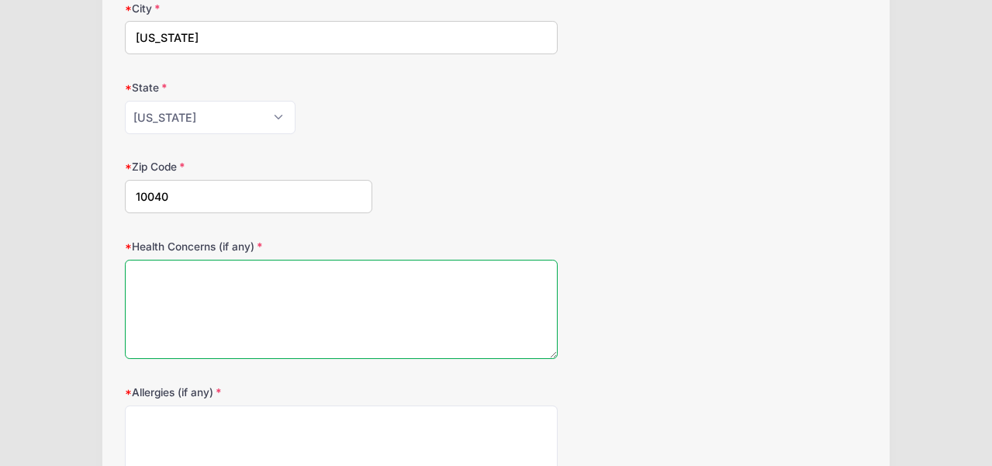
click at [213, 274] on textarea "Health Concerns (if any)" at bounding box center [341, 310] width 433 height 100
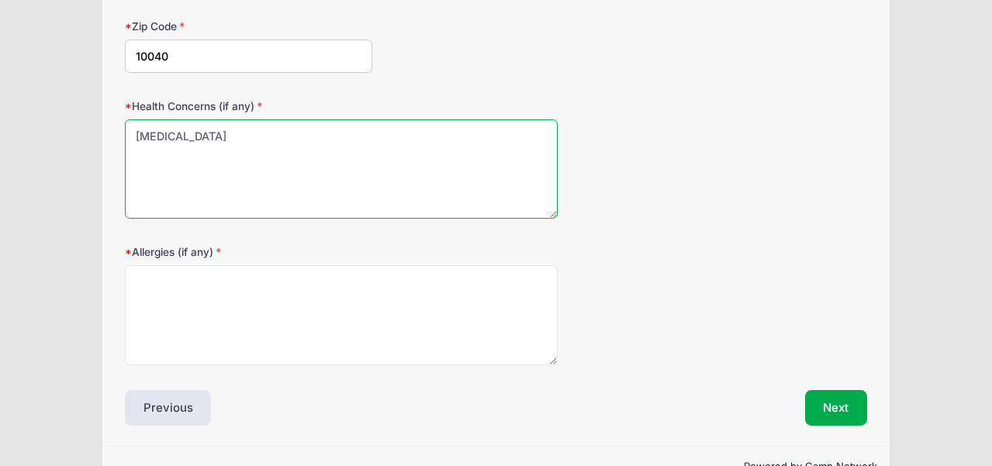
scroll to position [738, 0]
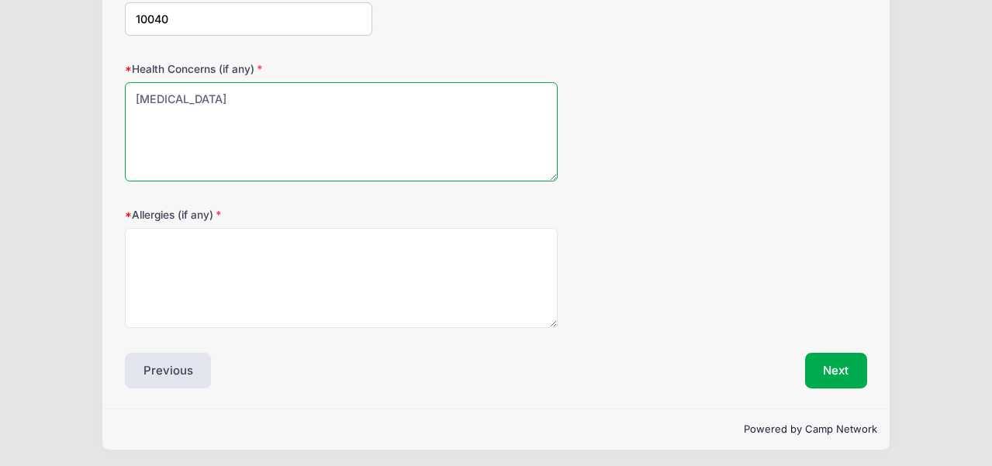
type textarea "ADHD"
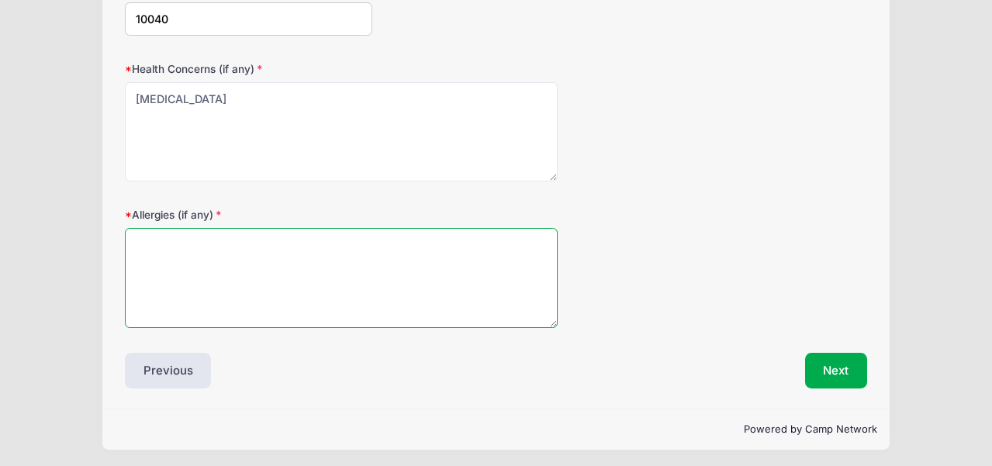
click at [236, 253] on textarea "Allergies (if any)" at bounding box center [341, 278] width 433 height 100
type textarea "Amoxicillin"
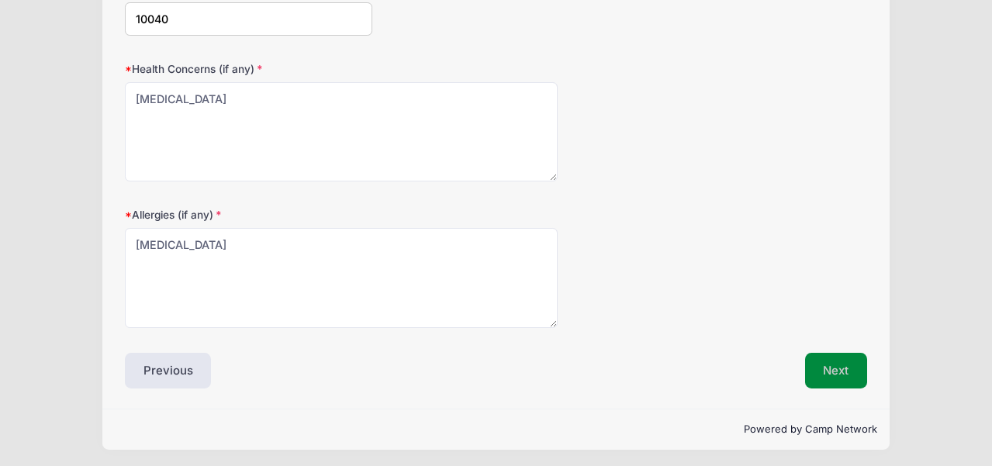
click at [860, 368] on button "Next" at bounding box center [836, 371] width 63 height 36
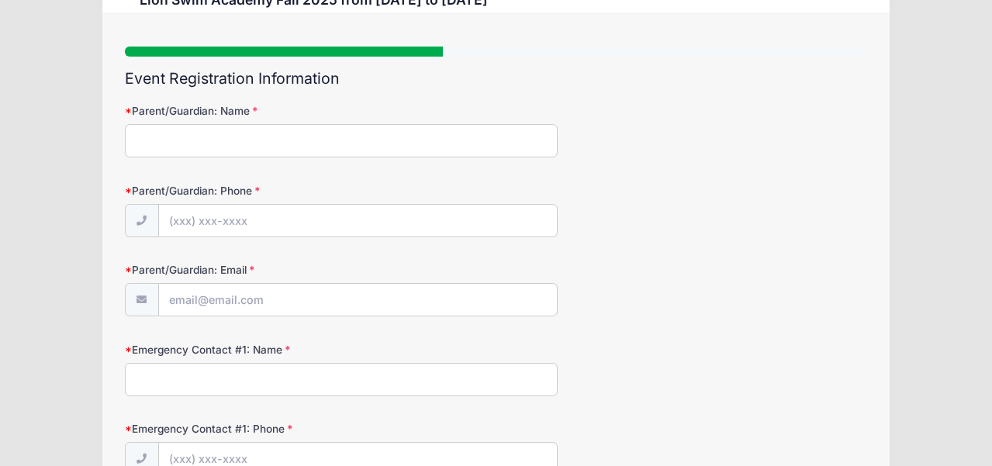
scroll to position [0, 0]
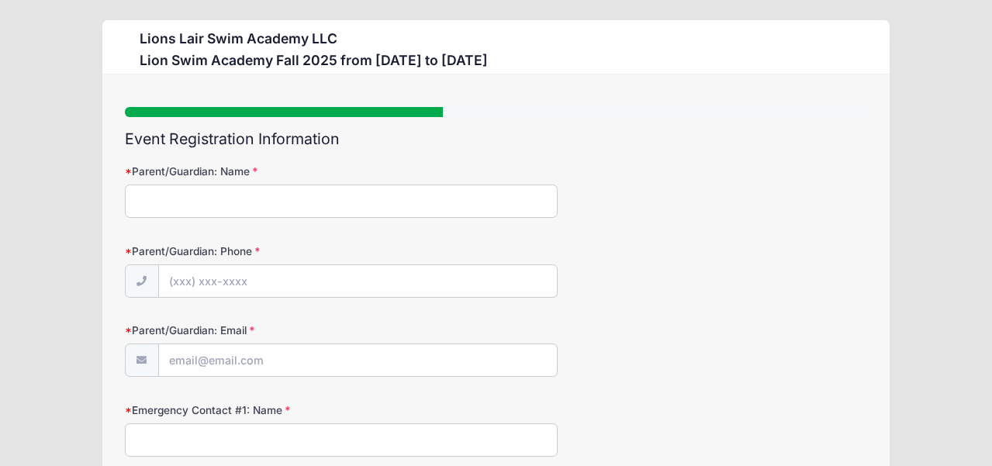
click at [211, 199] on input "Parent/Guardian: Name" at bounding box center [341, 201] width 433 height 33
type input "Clare Buckley Flack"
click at [230, 276] on input "Parent/Guardian: Phone" at bounding box center [358, 281] width 398 height 33
type input "(646) 334-1538"
click at [259, 369] on input "Parent/Guardian: Email" at bounding box center [358, 360] width 398 height 33
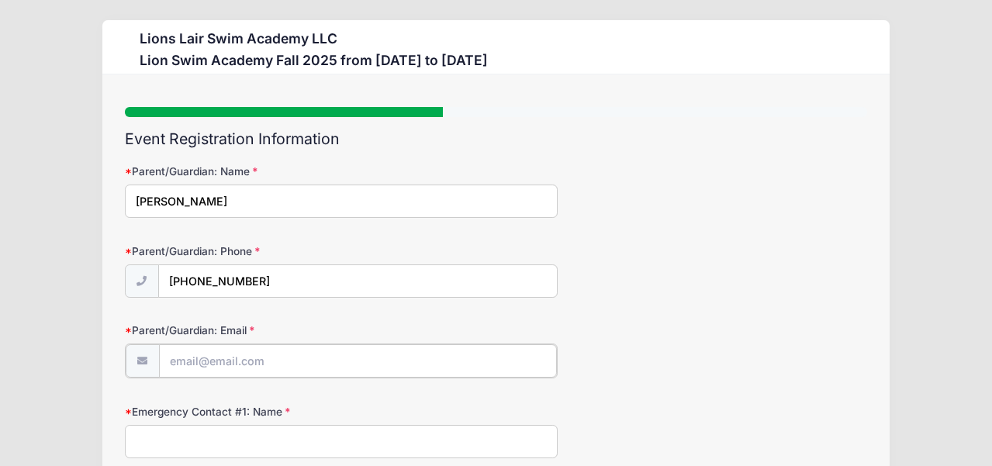
type input "[EMAIL_ADDRESS][PERSON_NAME][PERSON_NAME][DOMAIN_NAME]"
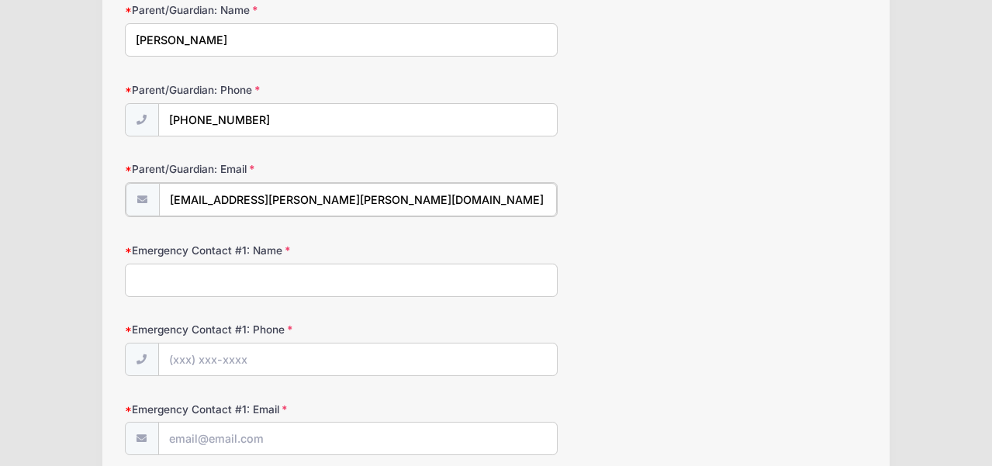
scroll to position [188, 0]
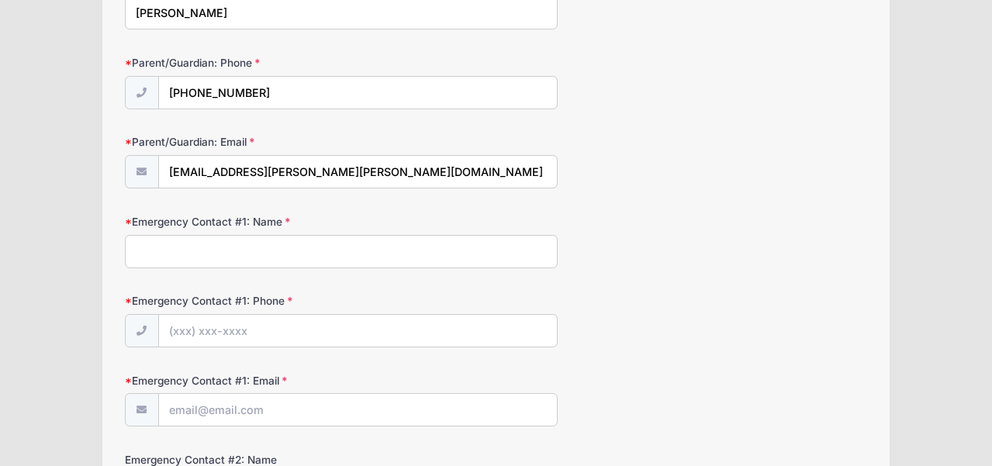
click at [276, 268] on form "Parent/Guardian: Name Clare Buckley Flack Parent/Guardian: Phone (646) 334-1538…" at bounding box center [496, 320] width 742 height 690
type input "John Flack"
click at [237, 345] on input "Emergency Contact #1: Phone" at bounding box center [358, 331] width 398 height 33
type input "(516) 353-1121"
click at [231, 399] on input "Emergency Contact #1: Email" at bounding box center [358, 410] width 398 height 33
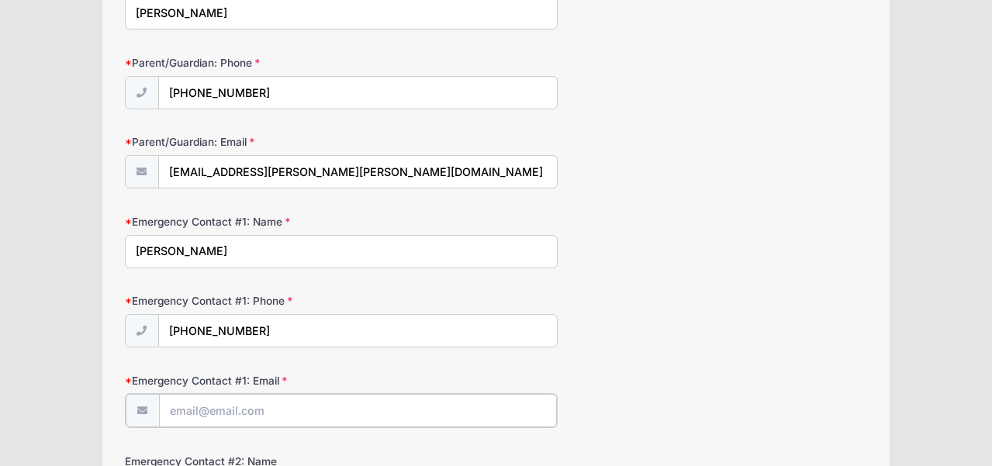
type input "jzflack@gmail.com"
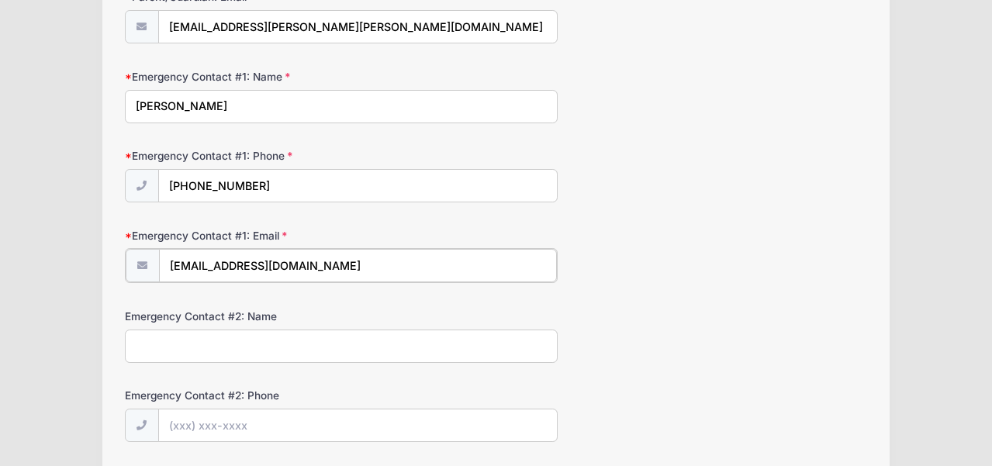
scroll to position [384, 0]
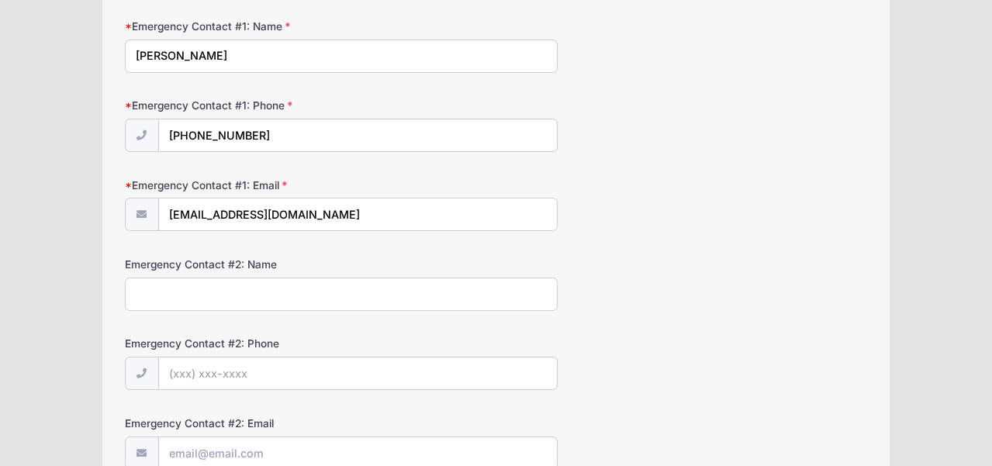
click at [275, 297] on input "Emergency Contact #2: Name" at bounding box center [341, 294] width 433 height 33
type input "Aaron Slodounik"
click at [230, 376] on input "Emergency Contact #2: Phone" at bounding box center [358, 374] width 398 height 33
type input "(347) 249-9383"
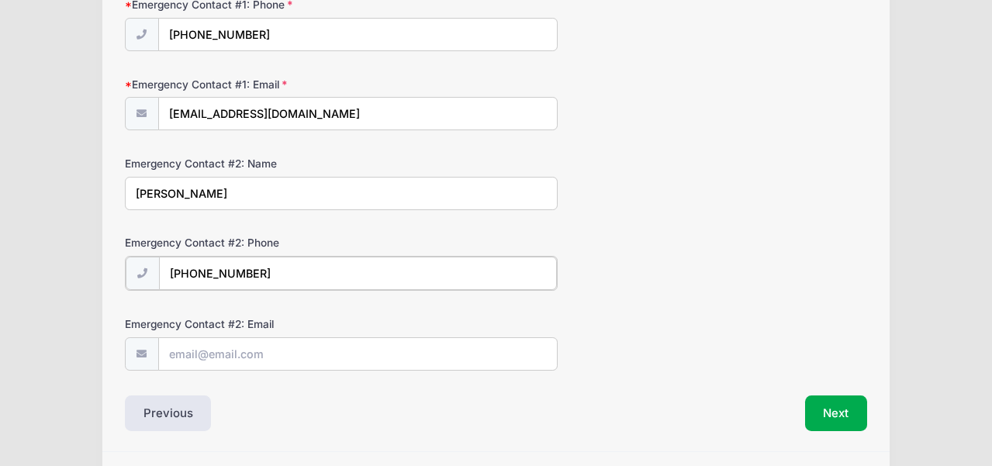
scroll to position [486, 0]
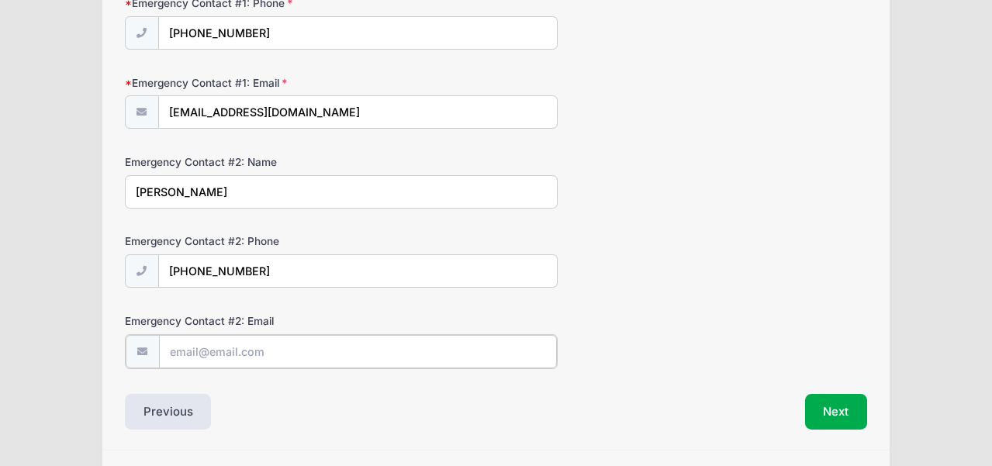
click at [209, 354] on input "Emergency Contact #2: Email" at bounding box center [358, 351] width 398 height 33
click at [182, 353] on input "Emergency Contact #2: Email" at bounding box center [358, 351] width 398 height 33
click at [157, 188] on input "Aaron Slodounik" at bounding box center [341, 191] width 433 height 33
drag, startPoint x: 147, startPoint y: 195, endPoint x: 226, endPoint y: 195, distance: 78.3
click at [226, 195] on input "Aaron Slodounik" at bounding box center [341, 191] width 433 height 33
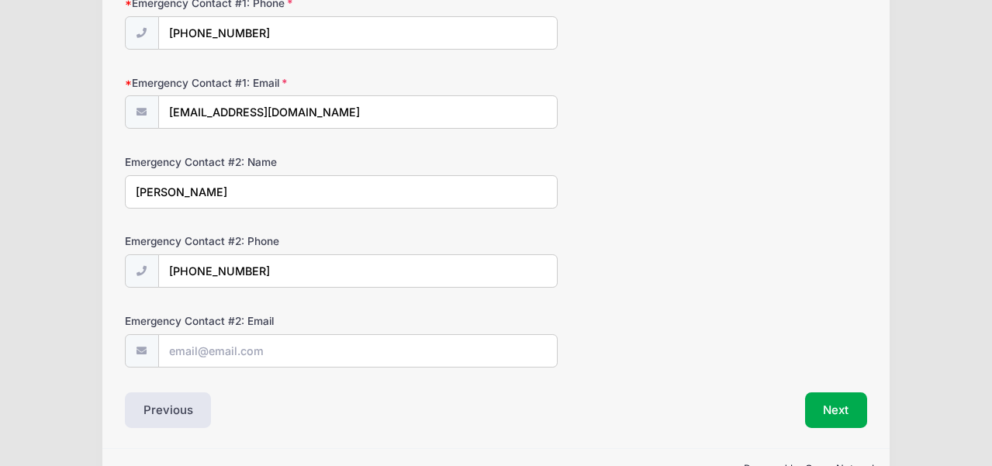
click at [226, 195] on input "Aaron Slodounik" at bounding box center [341, 191] width 433 height 33
drag, startPoint x: 228, startPoint y: 195, endPoint x: 177, endPoint y: 200, distance: 51.4
click at [176, 199] on input "Aaron Slodounik" at bounding box center [341, 191] width 433 height 33
click at [205, 357] on input "Emergency Contact #2: Email" at bounding box center [358, 351] width 398 height 33
paste input "lodounik"
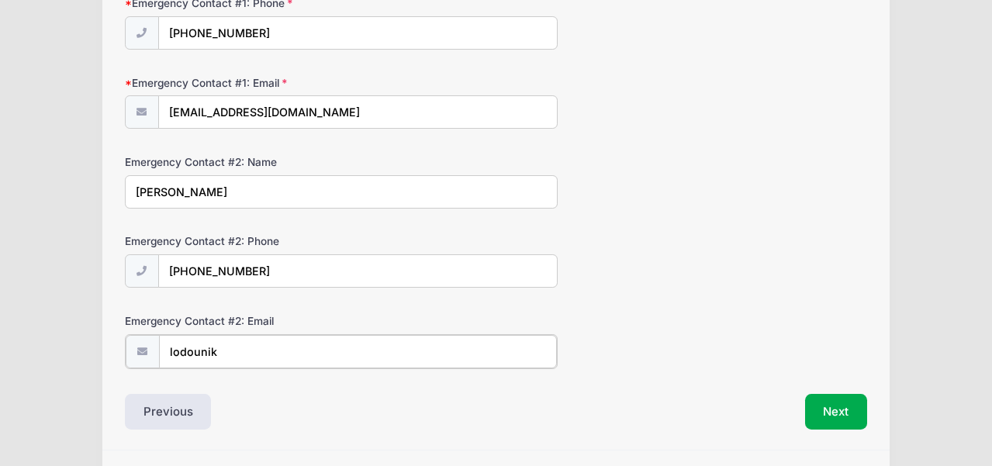
click at [171, 354] on input "lodounik" at bounding box center [358, 351] width 398 height 33
click at [840, 410] on button "Next" at bounding box center [836, 410] width 63 height 36
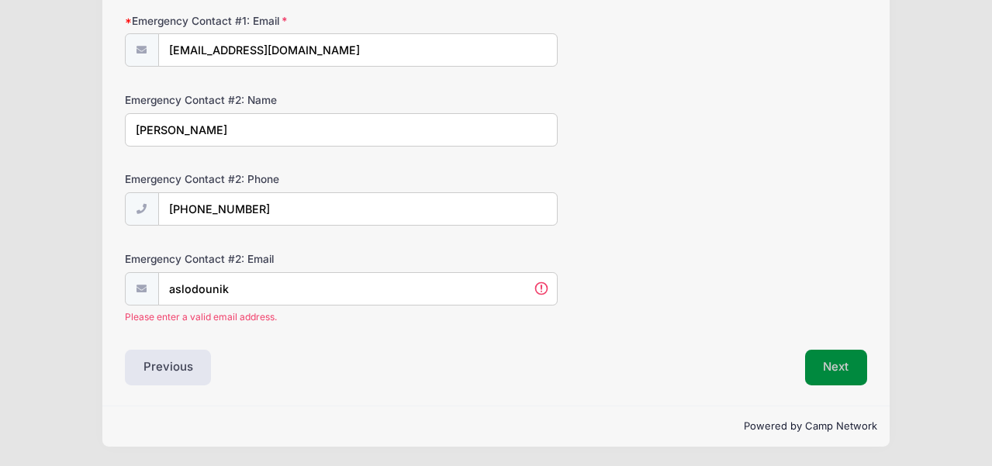
scroll to position [0, 0]
click at [258, 267] on div "Emergency Contact #2: Email aslodounik Please enter a valid email address." at bounding box center [496, 287] width 742 height 73
click at [253, 289] on input "aslodounik" at bounding box center [358, 289] width 398 height 33
type input "aslodounik@hotmail.com"
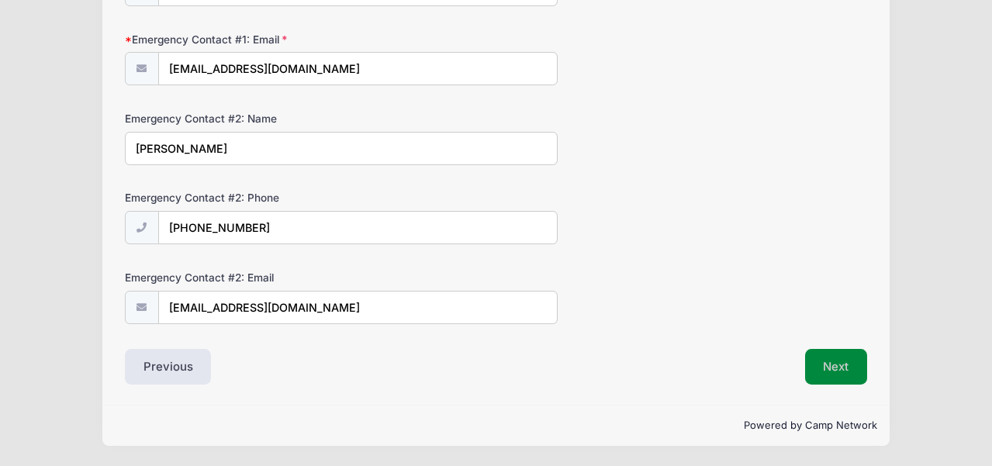
scroll to position [530, 0]
click at [828, 374] on button "Next" at bounding box center [836, 367] width 63 height 36
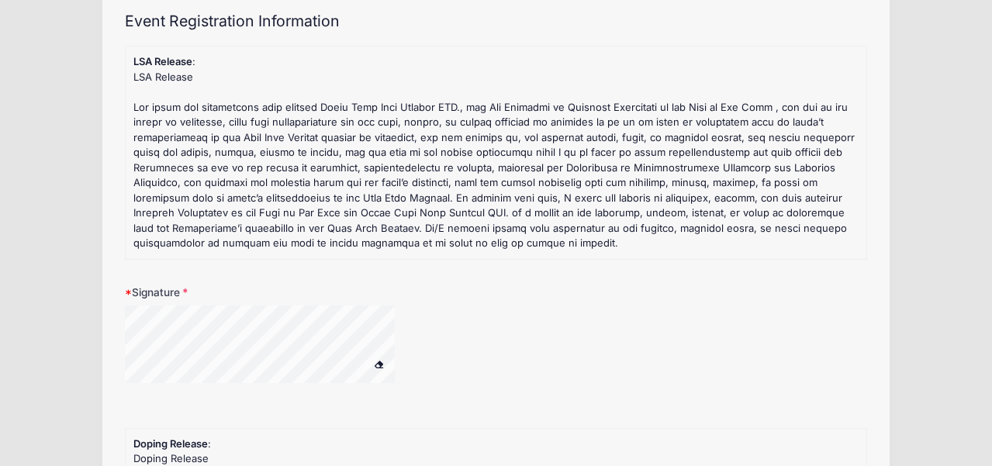
scroll to position [121, 0]
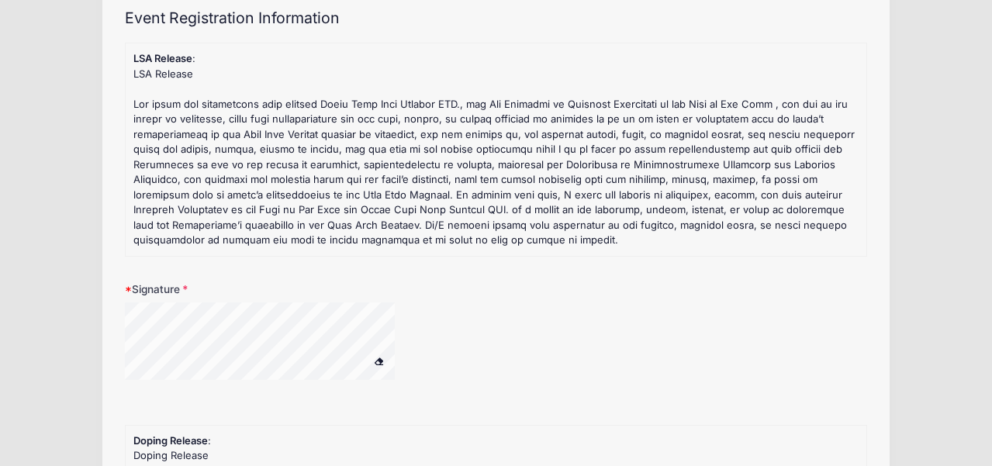
click at [195, 406] on form "LSA Release : LSA Release Signature Doping Release : Doping Release Signature V…" at bounding box center [496, 422] width 742 height 758
click at [417, 351] on div at bounding box center [280, 344] width 310 height 82
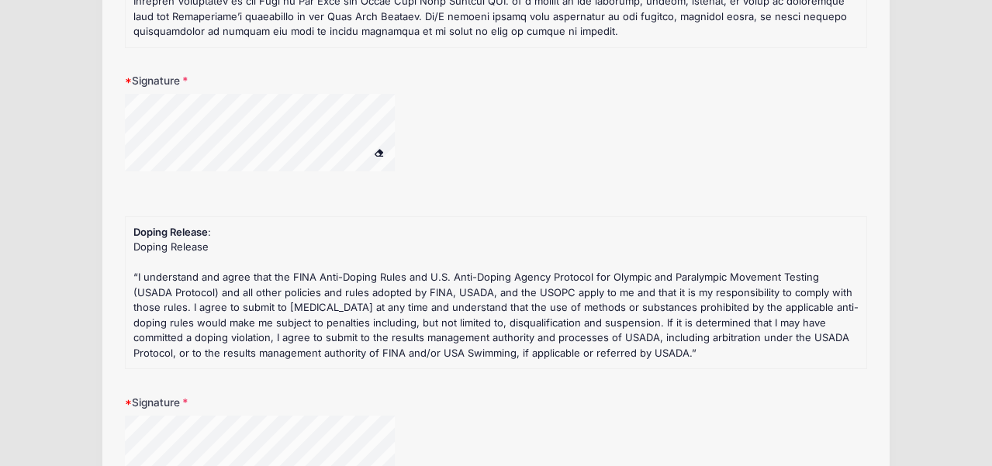
scroll to position [351, 0]
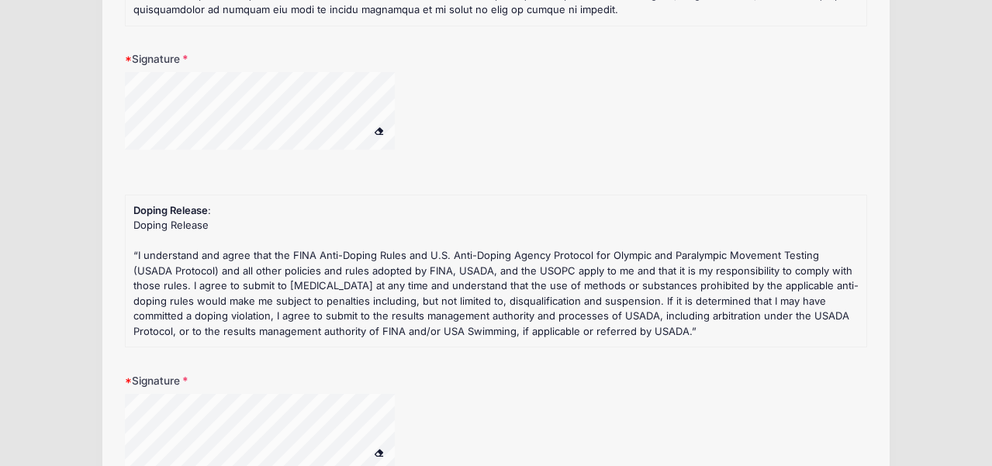
click at [485, 418] on div at bounding box center [341, 442] width 433 height 97
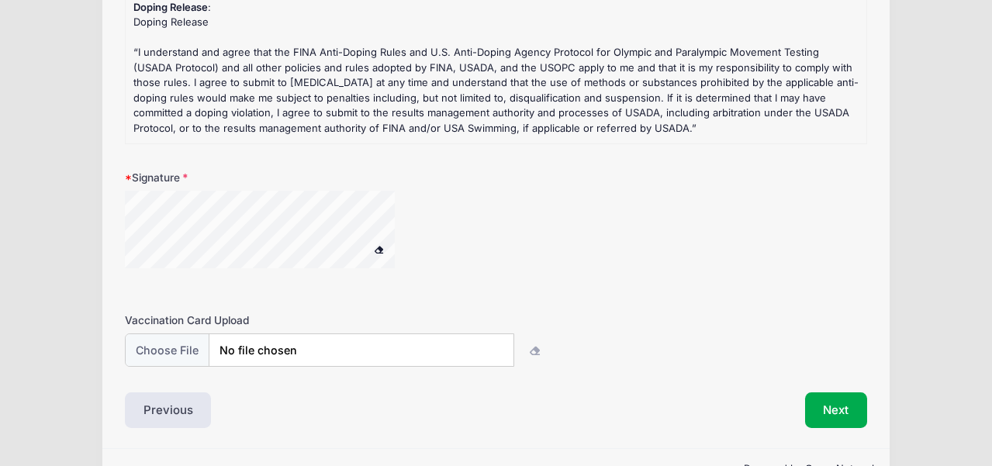
scroll to position [596, 0]
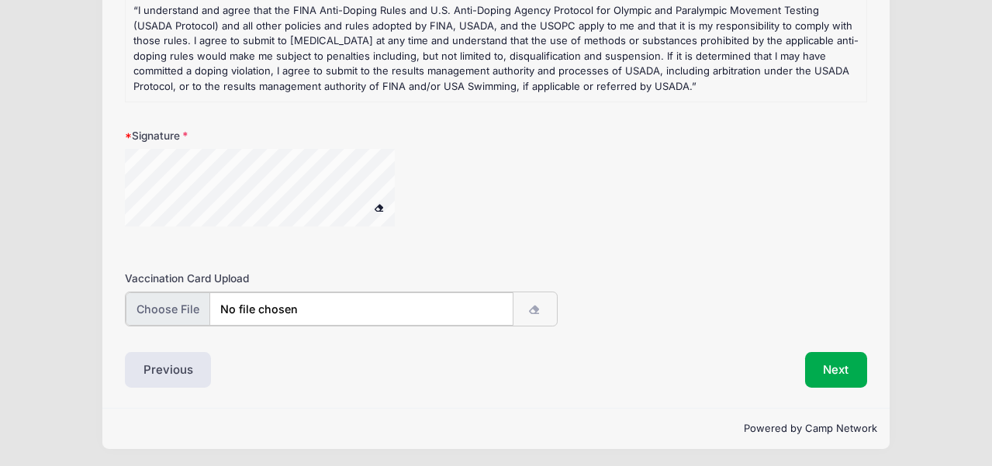
click at [292, 320] on input "file" at bounding box center [320, 308] width 388 height 33
type input "C:\fakepath\Lucy Vaccination Records.pdf"
click at [532, 310] on icon "button" at bounding box center [535, 310] width 12 height 0
click at [323, 306] on input "file" at bounding box center [320, 308] width 388 height 33
type input "C:\fakepath\Lucy Vaccination Card_Sep 25.pdf"
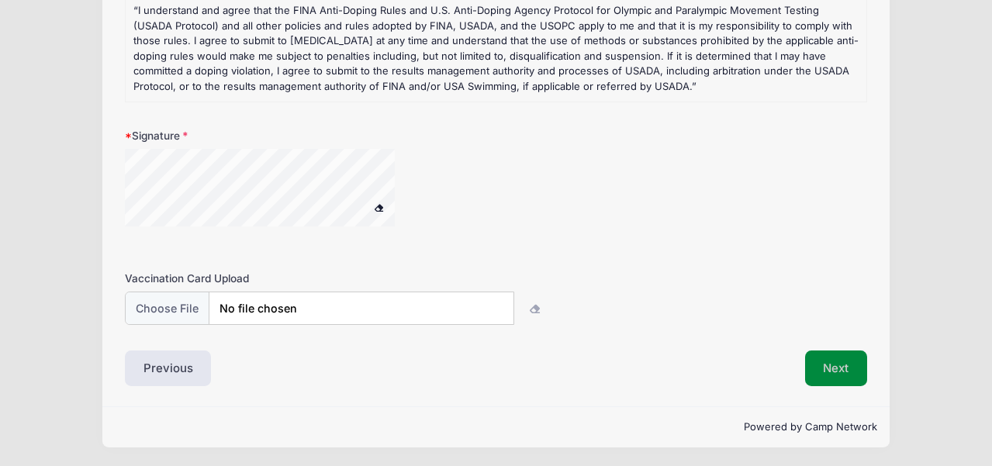
click at [837, 365] on button "Next" at bounding box center [836, 369] width 63 height 36
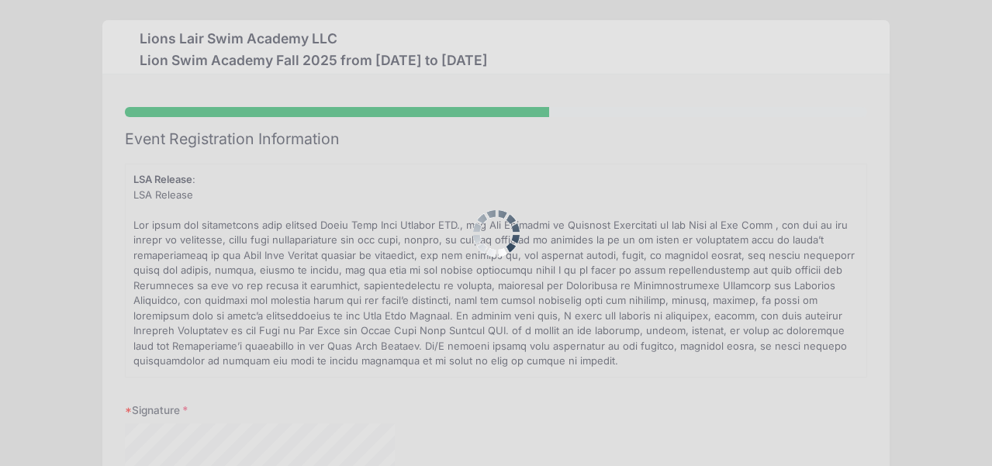
scroll to position [0, 0]
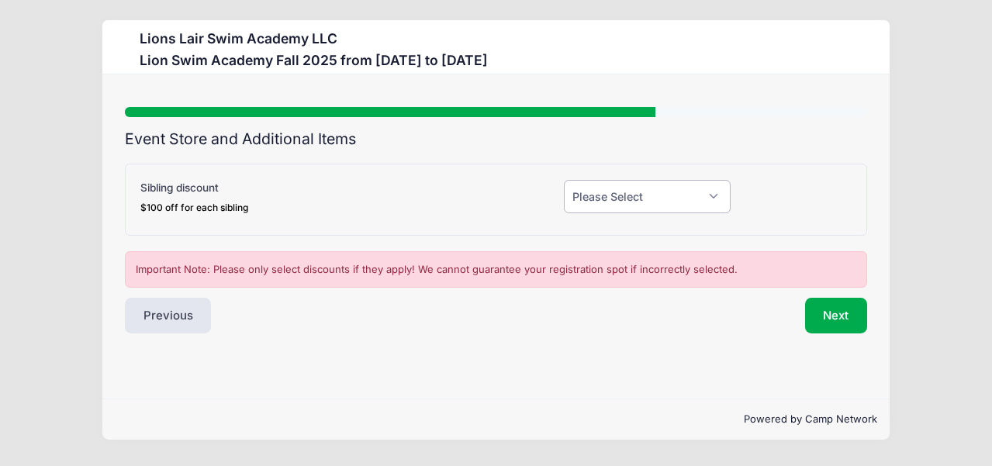
click at [648, 202] on select "Please Select Yes (-$100.00) No" at bounding box center [647, 196] width 166 height 33
select select "0"
click at [830, 317] on button "Next" at bounding box center [836, 316] width 63 height 36
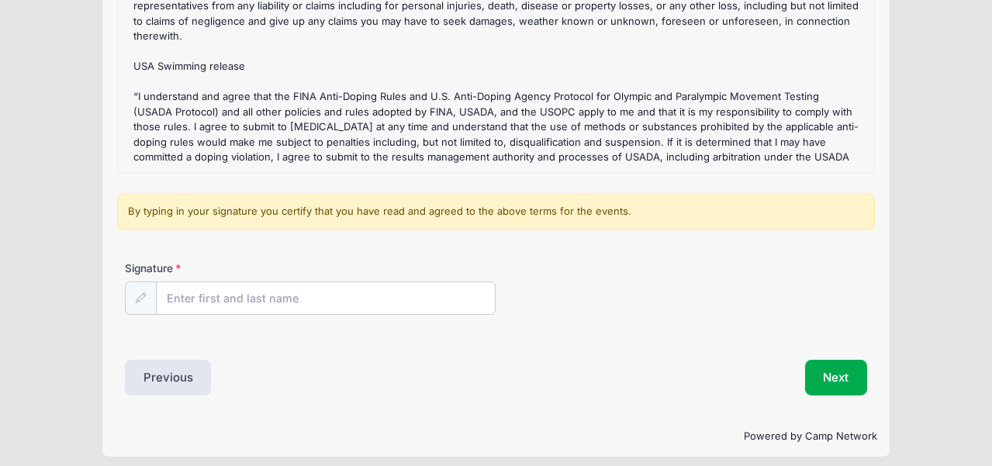
scroll to position [240, 0]
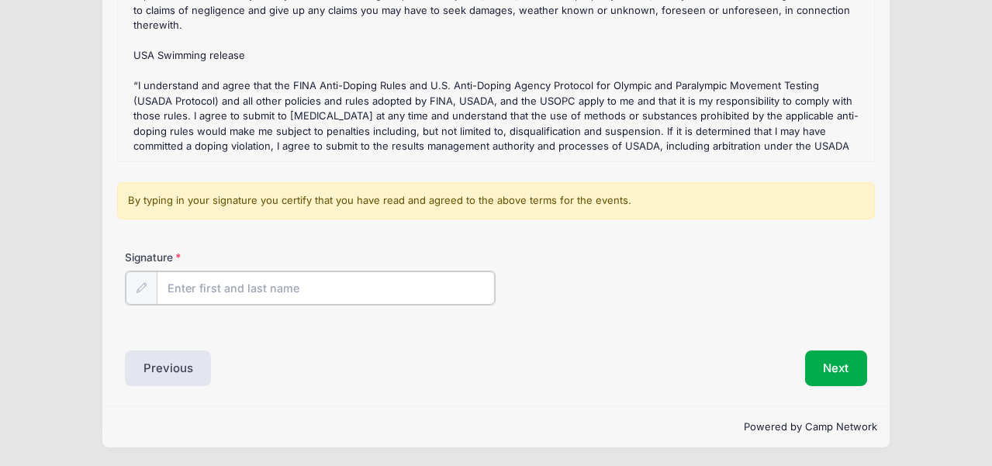
click at [196, 287] on input "Signature" at bounding box center [326, 287] width 339 height 33
type input "Clare Buckley Flack"
click at [831, 374] on button "Next" at bounding box center [836, 367] width 63 height 36
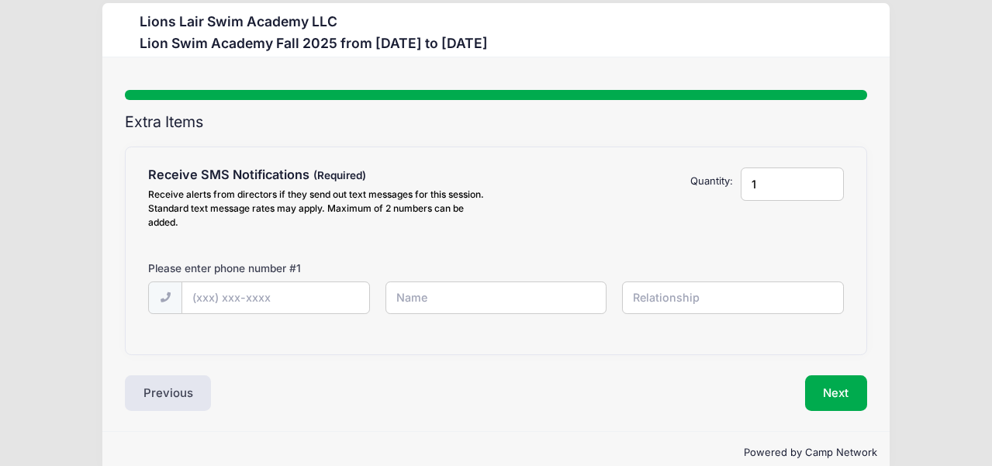
scroll to position [0, 0]
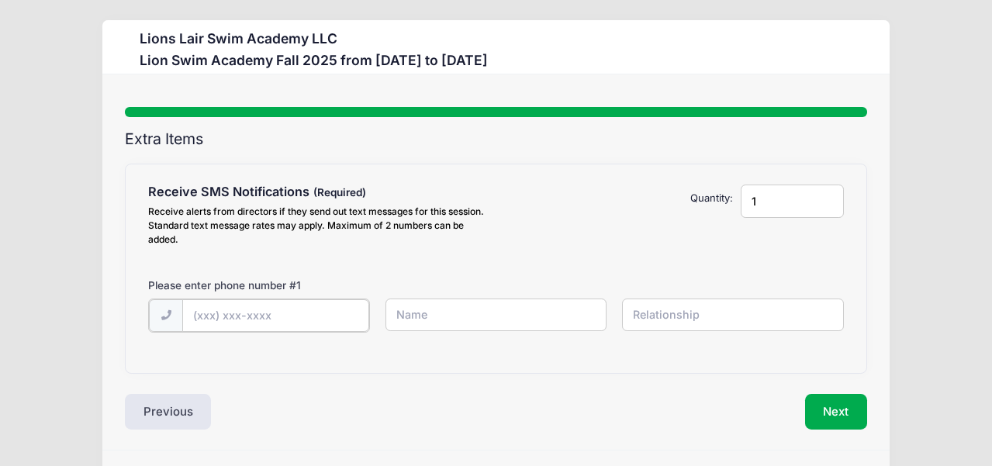
click at [264, 315] on input "text" at bounding box center [275, 315] width 187 height 33
type input "(516) 353-1121"
click at [462, 314] on input "text" at bounding box center [496, 315] width 222 height 33
type input "John Flack"
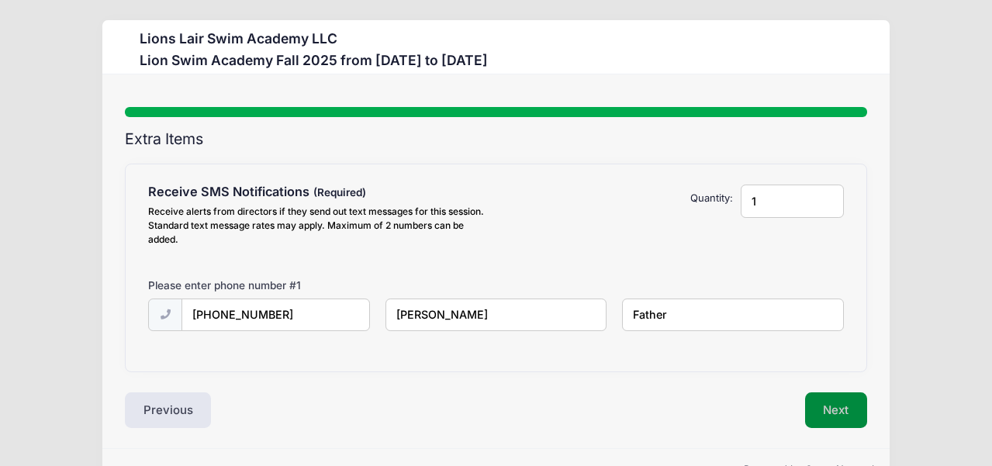
type input "Father"
click at [836, 411] on button "Next" at bounding box center [836, 410] width 63 height 36
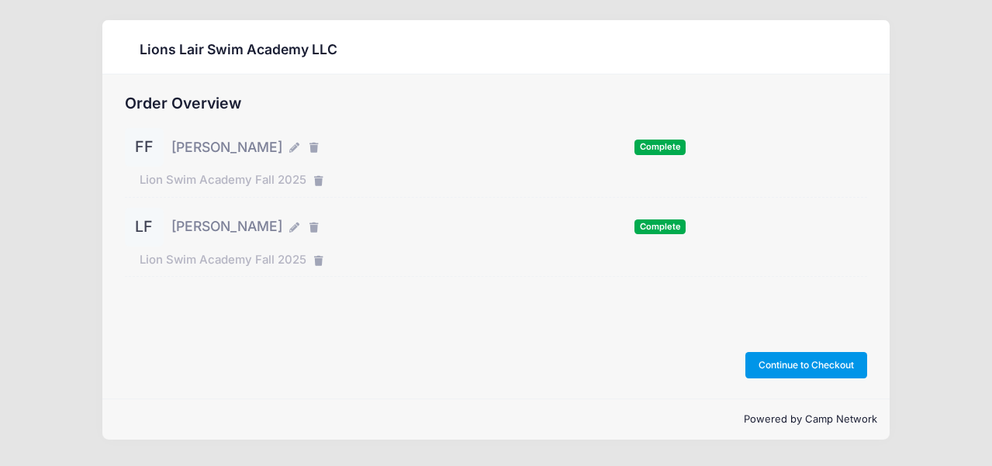
click at [825, 357] on button "Continue to Checkout" at bounding box center [806, 365] width 123 height 26
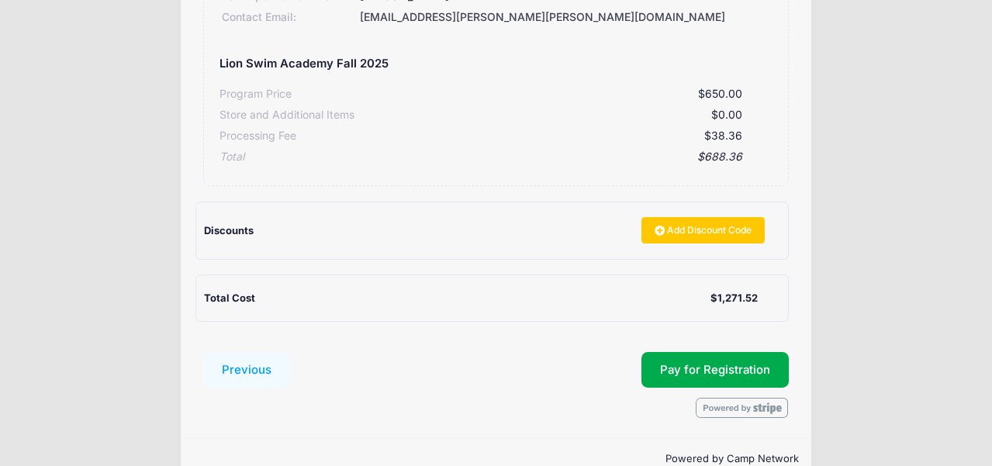
scroll to position [531, 0]
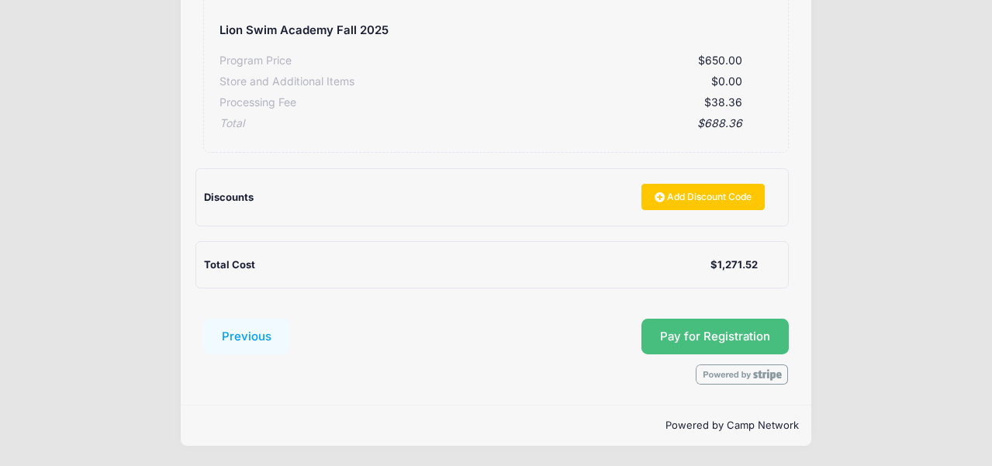
click at [712, 331] on button "Pay for Registration" at bounding box center [714, 337] width 147 height 36
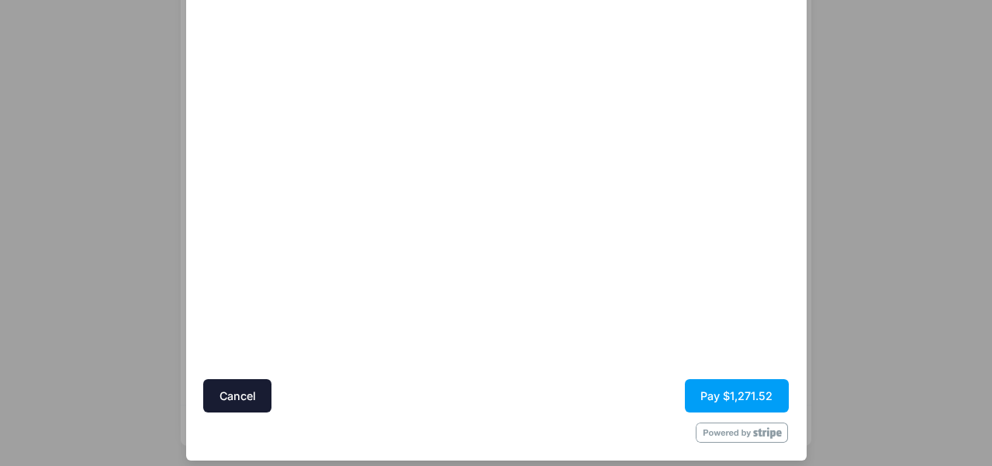
scroll to position [135, 0]
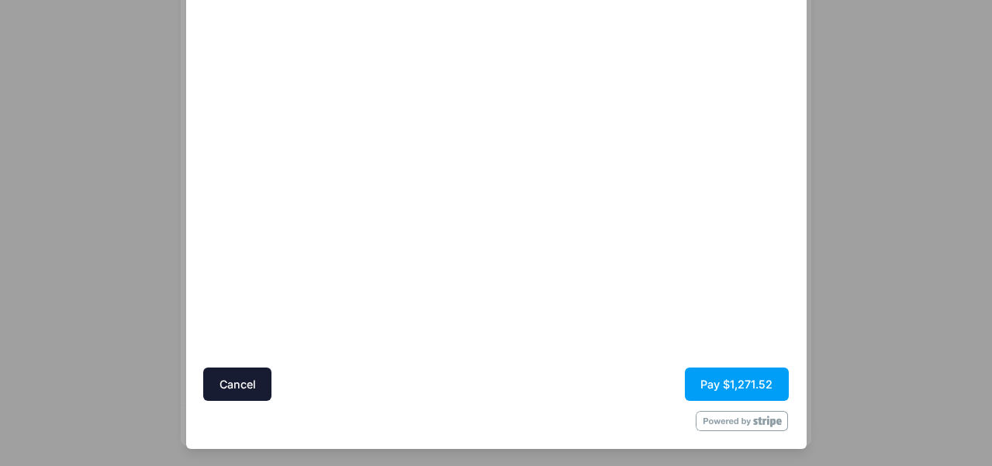
click at [541, 420] on div at bounding box center [496, 421] width 586 height 20
click at [747, 385] on button "Pay $1,271.52" at bounding box center [737, 384] width 104 height 33
